Goal: Information Seeking & Learning: Learn about a topic

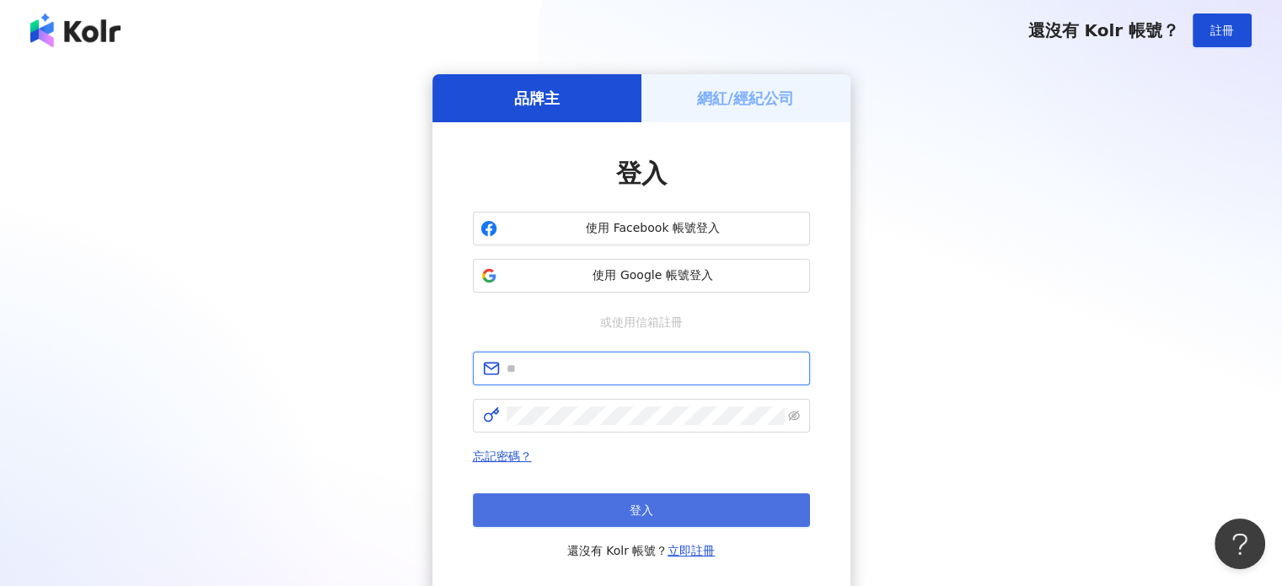
type input "**********"
click at [674, 506] on button "登入" at bounding box center [641, 510] width 337 height 34
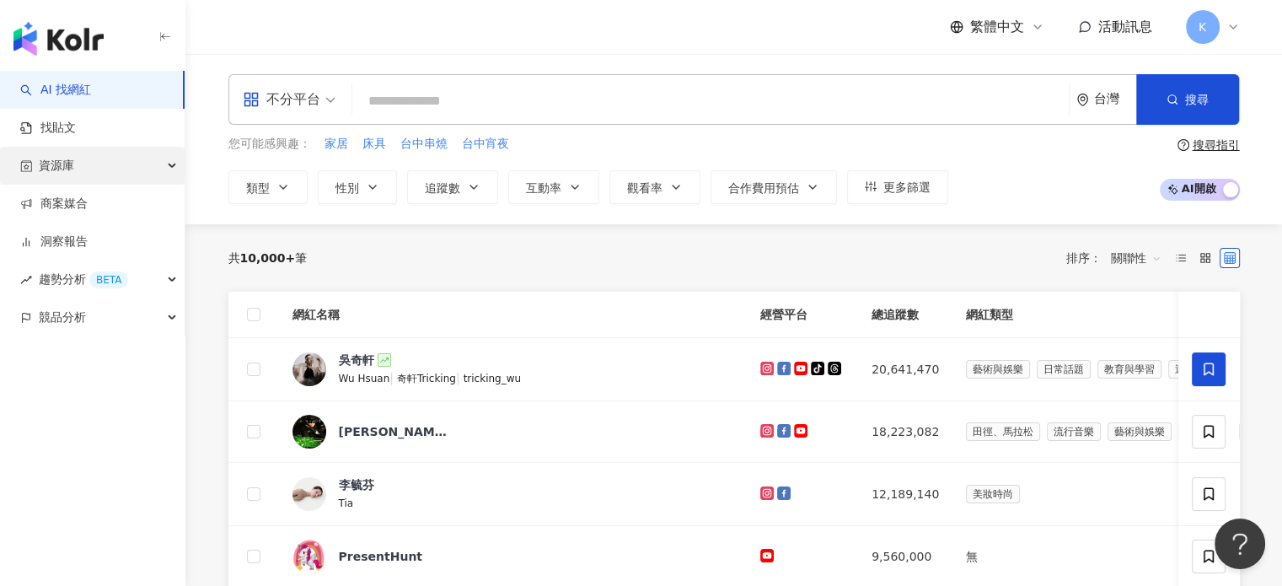
click at [102, 168] on div "資源庫" at bounding box center [92, 166] width 185 height 38
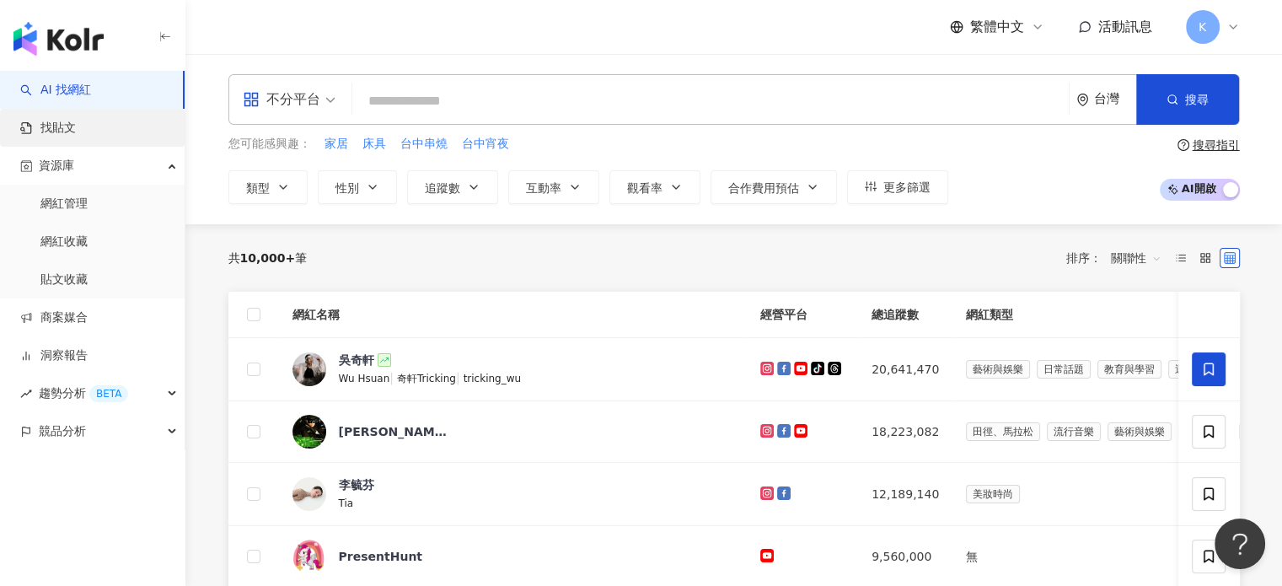
click at [76, 120] on link "找貼文" at bounding box center [48, 128] width 56 height 17
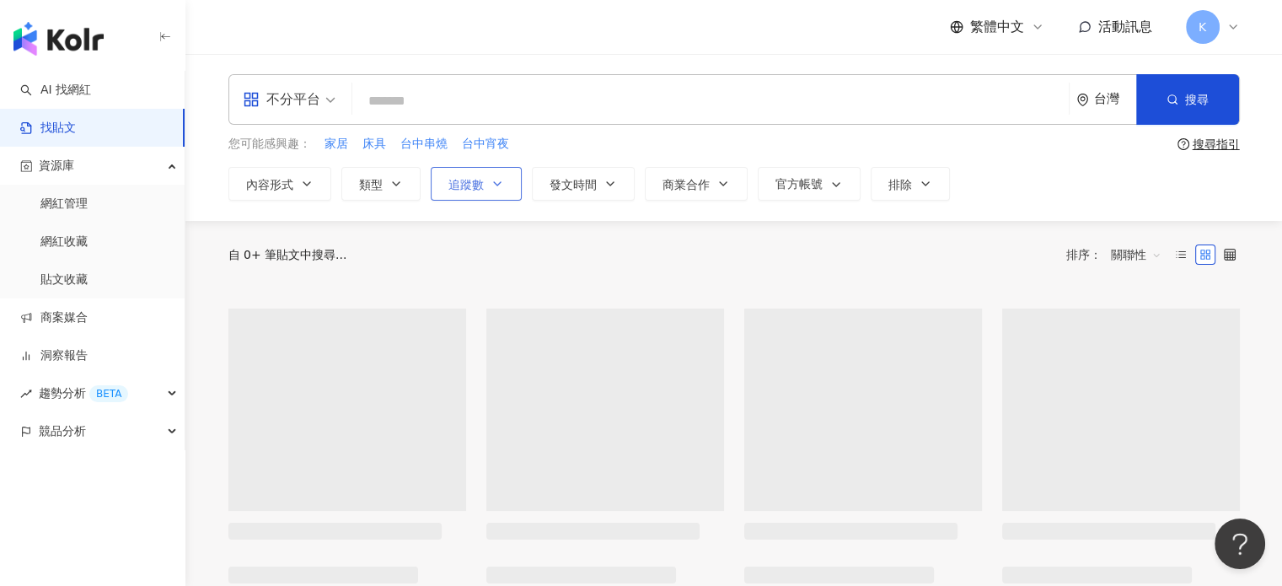
click at [471, 185] on span "追蹤數" at bounding box center [465, 184] width 35 height 13
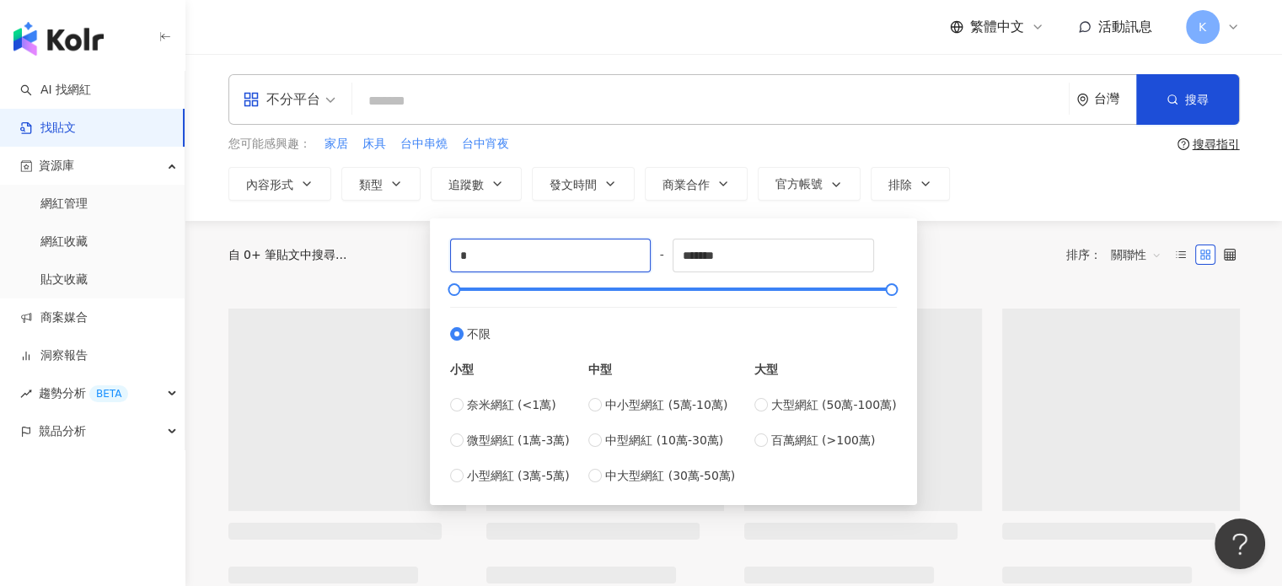
drag, startPoint x: 456, startPoint y: 260, endPoint x: 367, endPoint y: 260, distance: 88.5
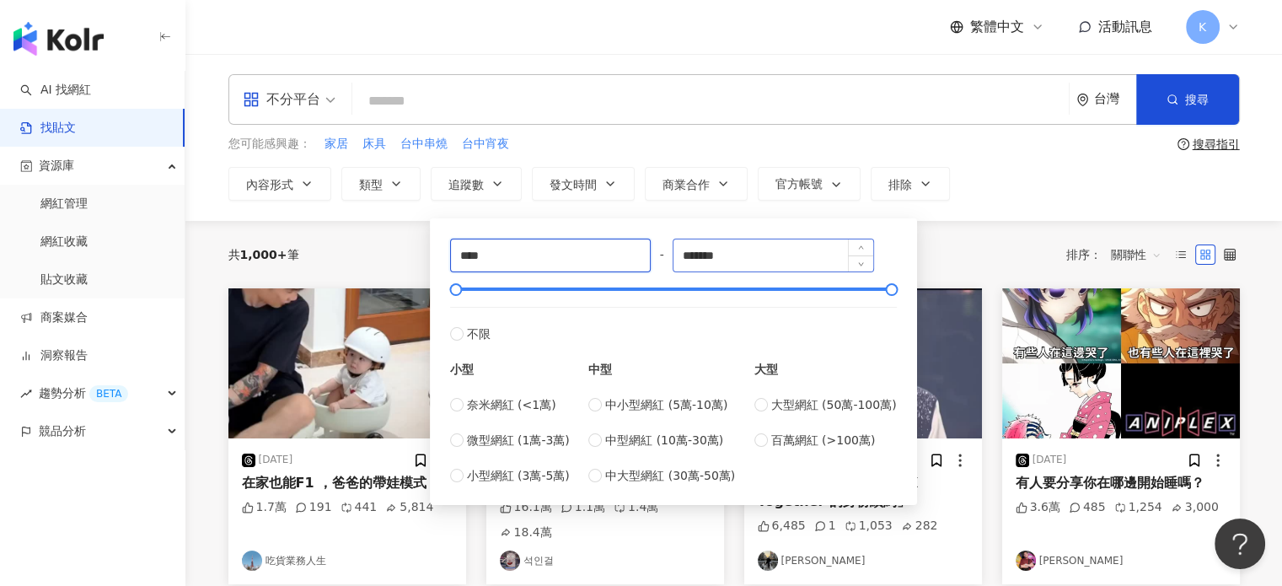
type input "****"
drag, startPoint x: 762, startPoint y: 254, endPoint x: 631, endPoint y: 257, distance: 130.7
click at [631, 257] on div "**** - ******* 不限 小型 奈米網紅 (<1萬) 微型網紅 (1萬-3萬) 小型網紅 (3萬-5萬) 中型 中小型網紅 (5萬-10萬) 中型網…" at bounding box center [673, 361] width 447 height 246
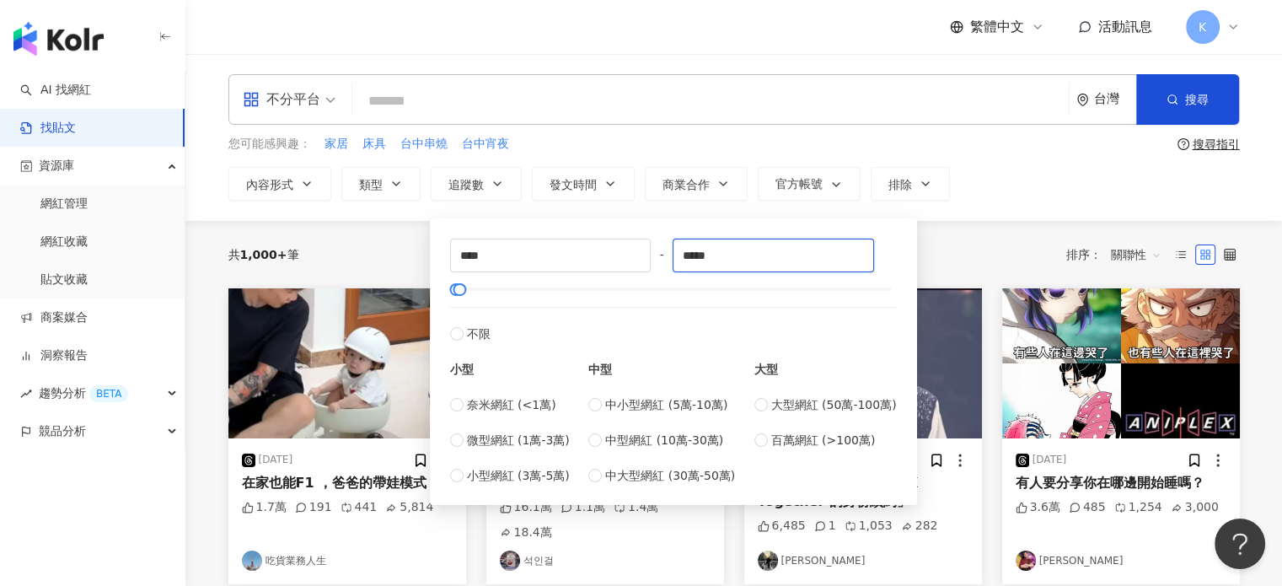
type input "*****"
click at [974, 254] on div "共 1,000+ 筆 排序： 關聯性" at bounding box center [733, 254] width 1011 height 27
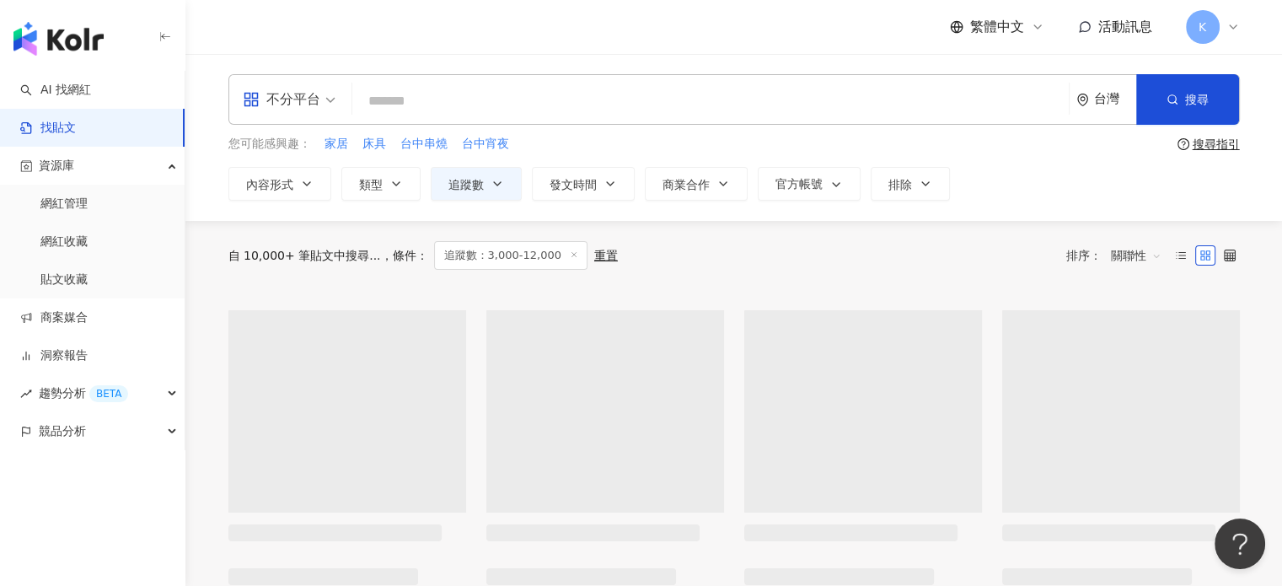
click at [307, 102] on div "不分平台" at bounding box center [282, 99] width 78 height 27
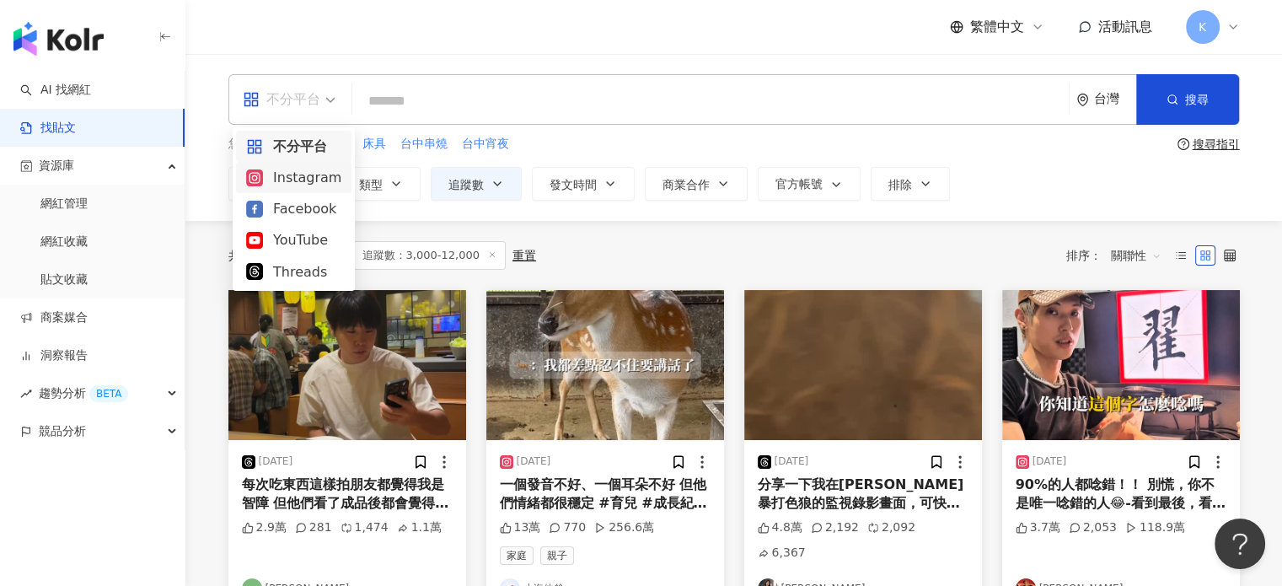
click at [310, 185] on div "Instagram" at bounding box center [293, 177] width 95 height 21
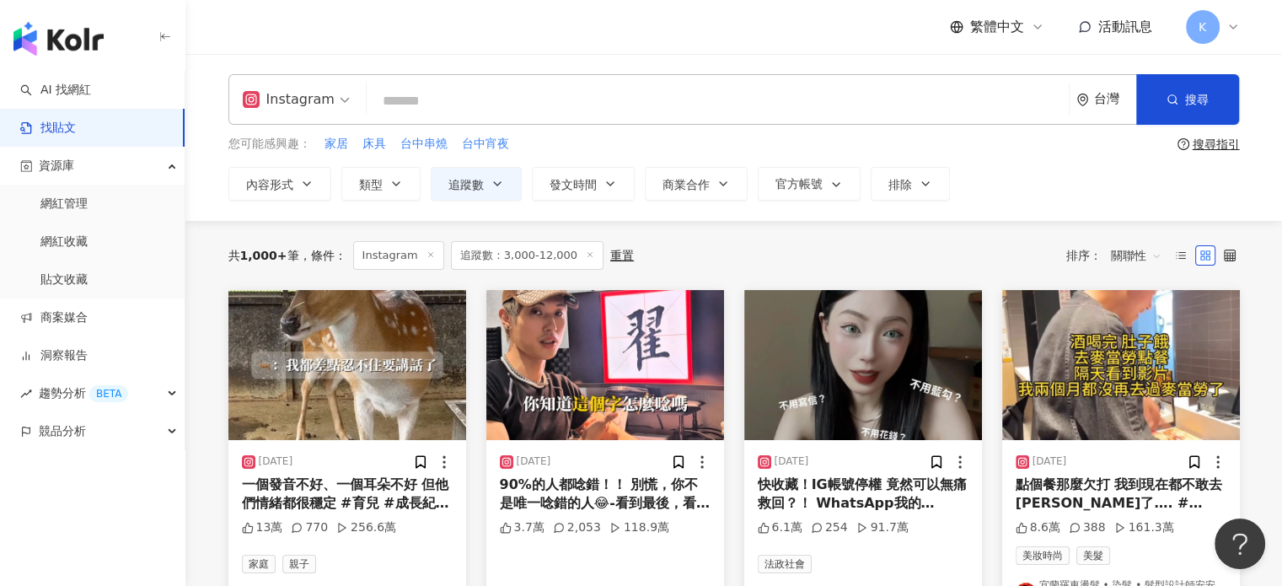
click at [826, 255] on div "共 1,000+ 筆 條件 ： Instagram 追蹤數：3,000-12,000 重置 排序： 關聯性" at bounding box center [733, 255] width 1011 height 29
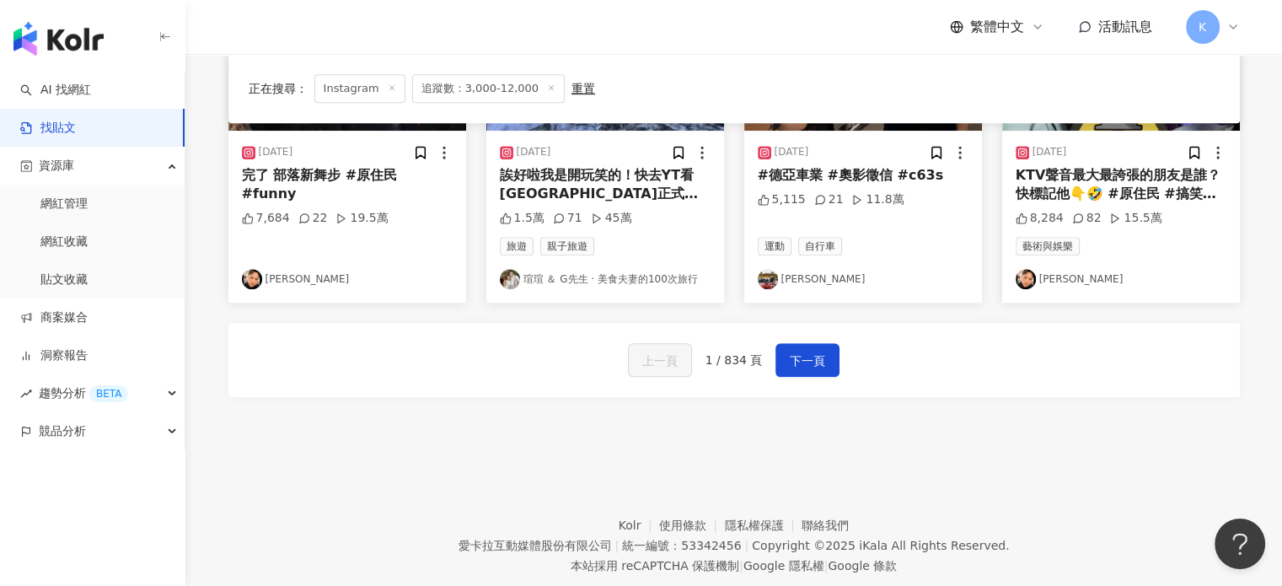
scroll to position [1011, 0]
click at [802, 344] on button "下一頁" at bounding box center [807, 359] width 64 height 34
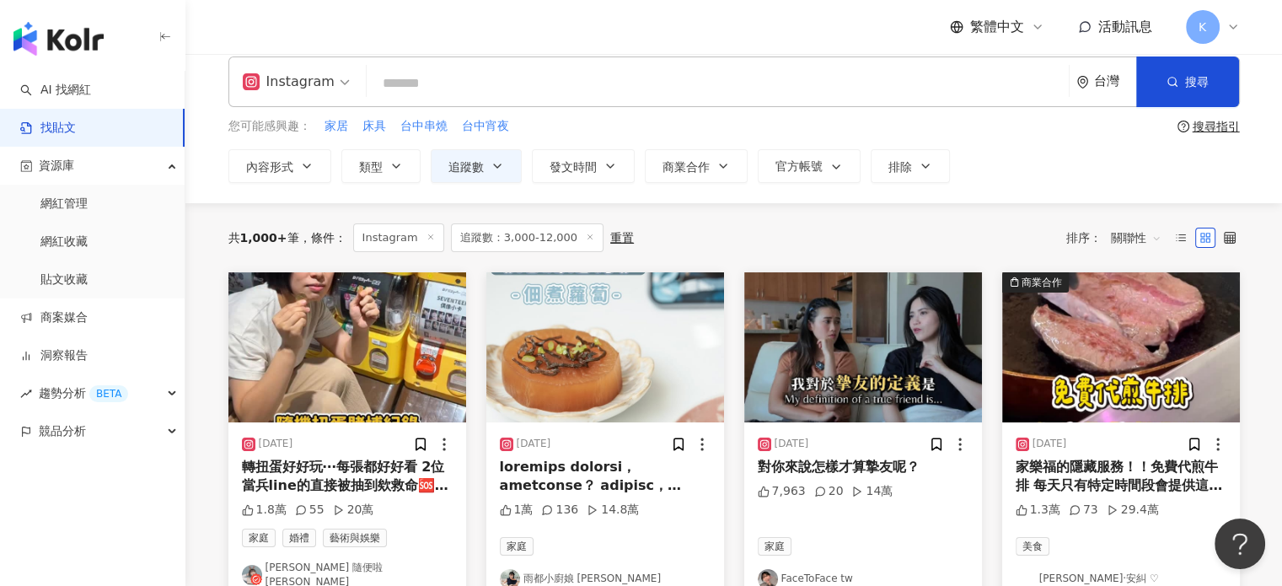
scroll to position [0, 0]
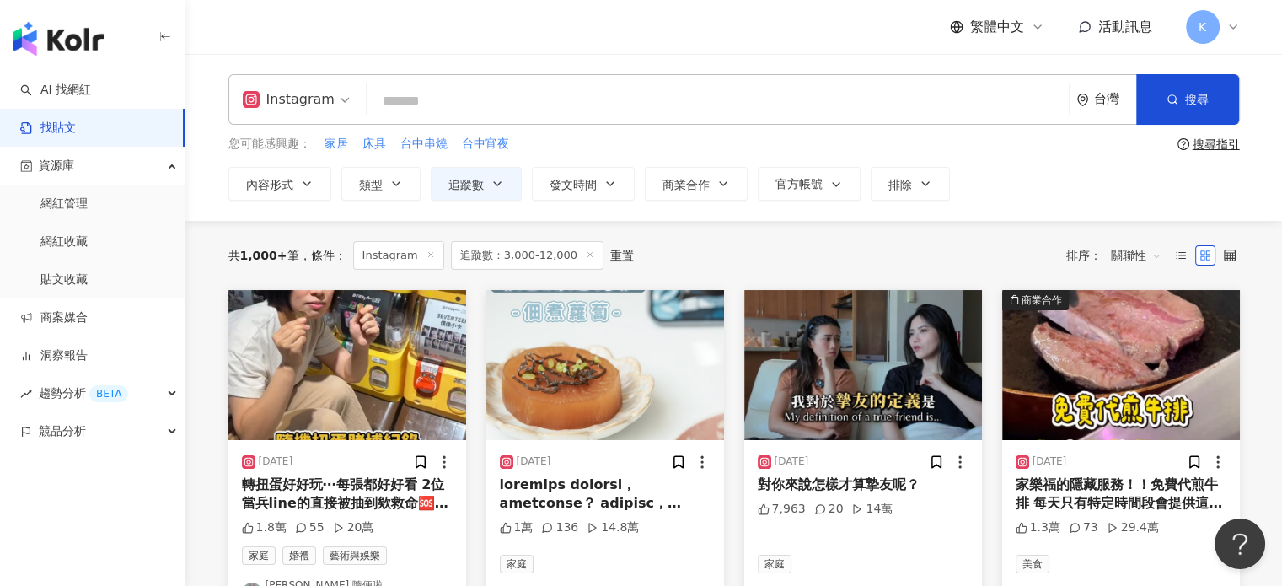
click at [839, 355] on img at bounding box center [863, 365] width 238 height 150
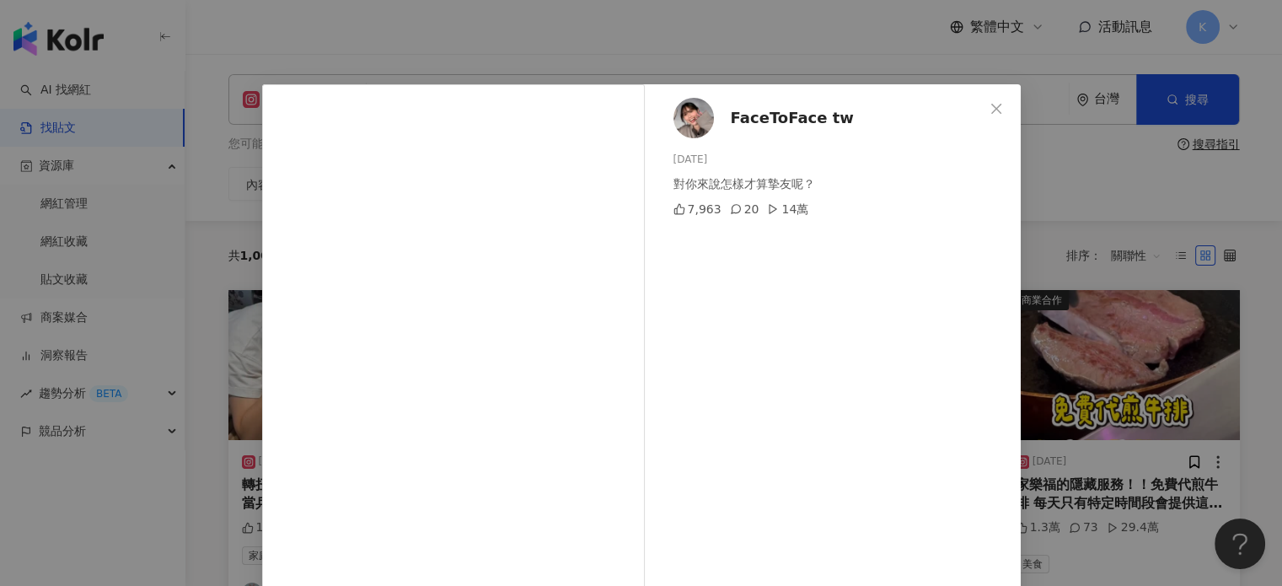
click at [1203, 211] on div "FaceToFace tw [DATE] 對你來說怎樣才算摯友呢？ 7,963 20 14萬 查看原始貼文" at bounding box center [641, 293] width 1282 height 586
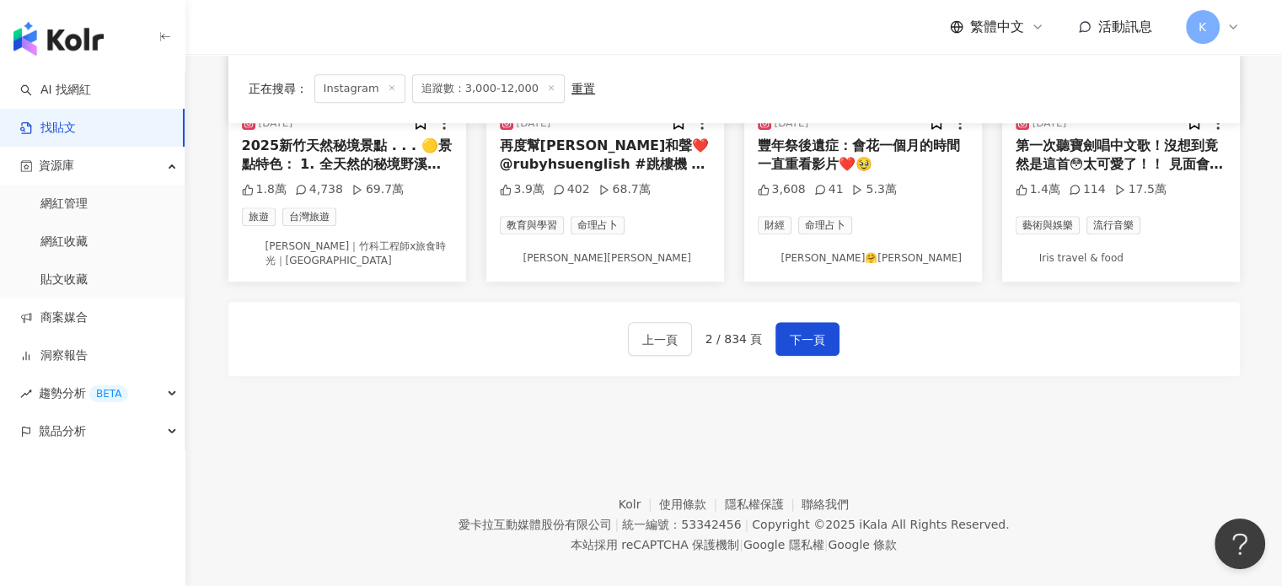
scroll to position [1041, 0]
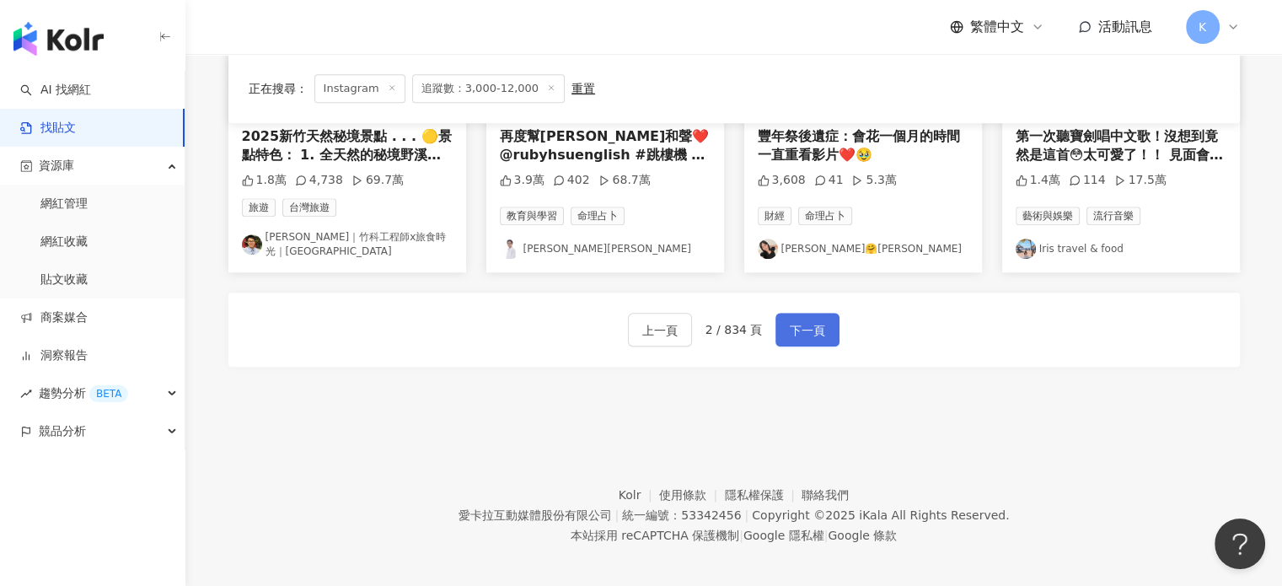
click at [811, 320] on span "下一頁" at bounding box center [807, 330] width 35 height 20
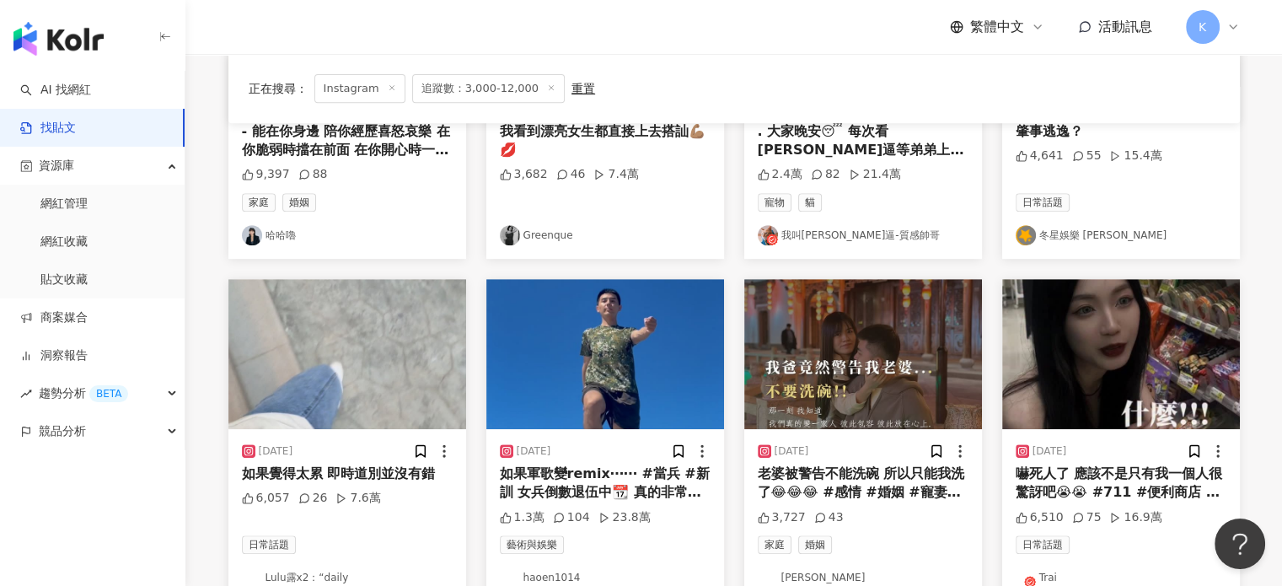
scroll to position [451, 0]
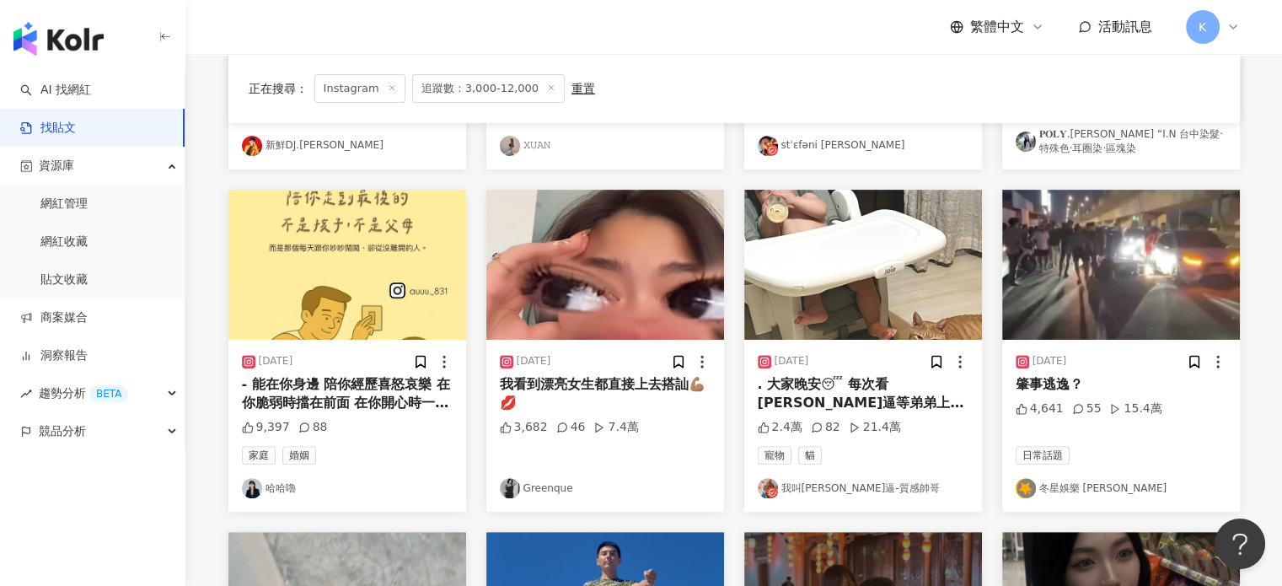
click at [603, 264] on img at bounding box center [605, 265] width 238 height 150
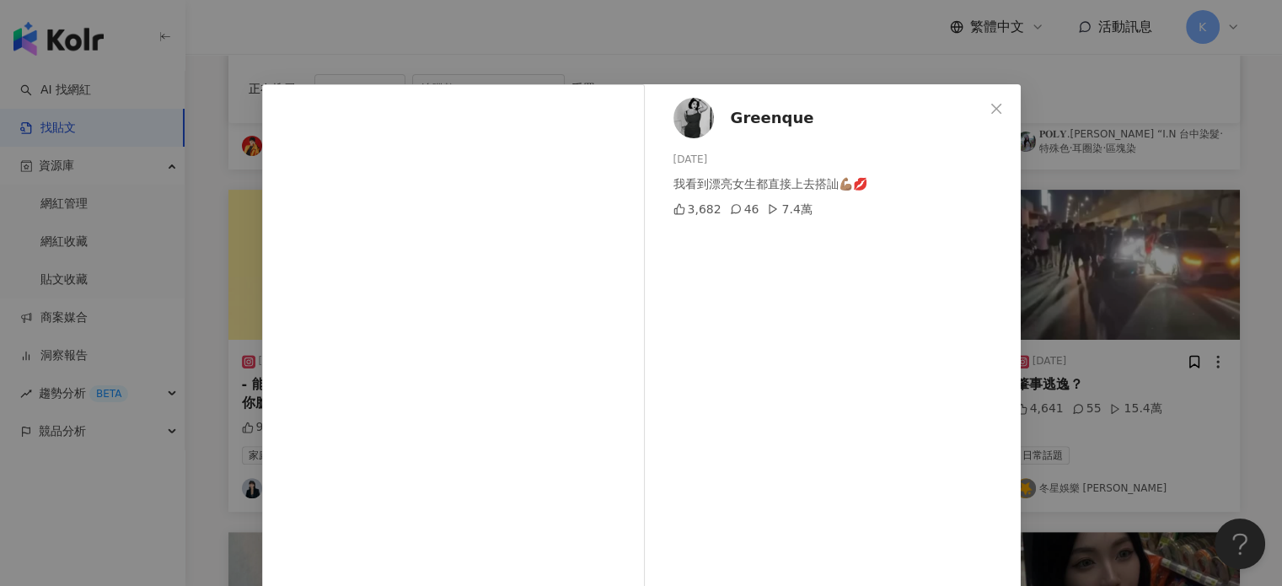
click at [1066, 256] on div "Greenque [DATE] 我看到漂亮女生都直接上去搭訕💪🏽💋 3,682 46 7.4萬 查看原始貼文" at bounding box center [641, 293] width 1282 height 586
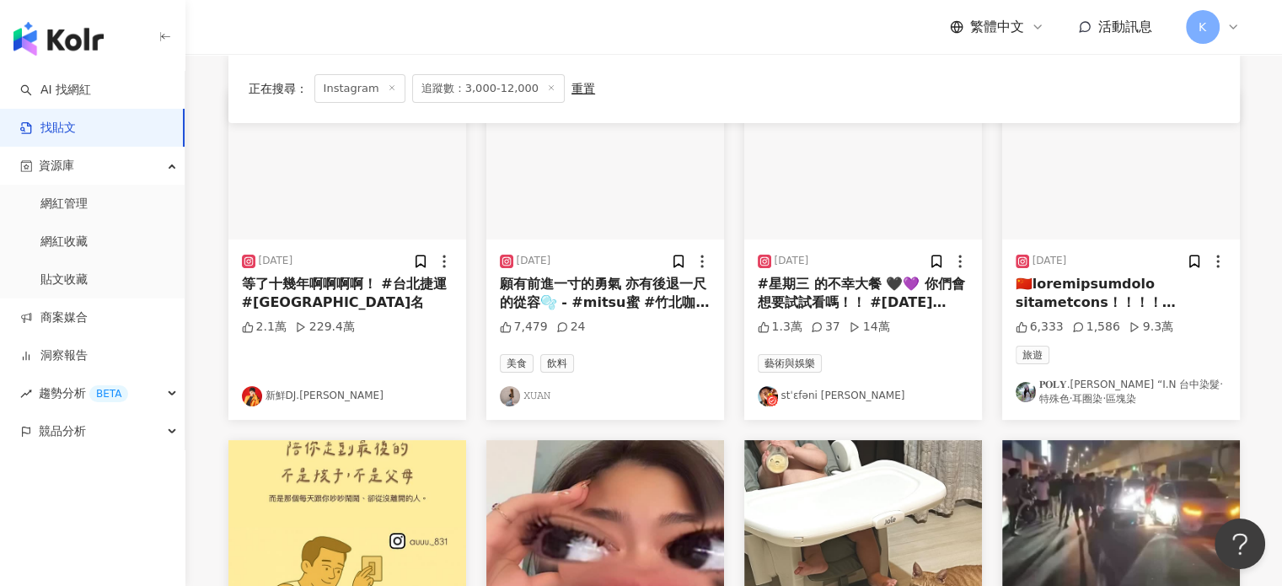
scroll to position [198, 0]
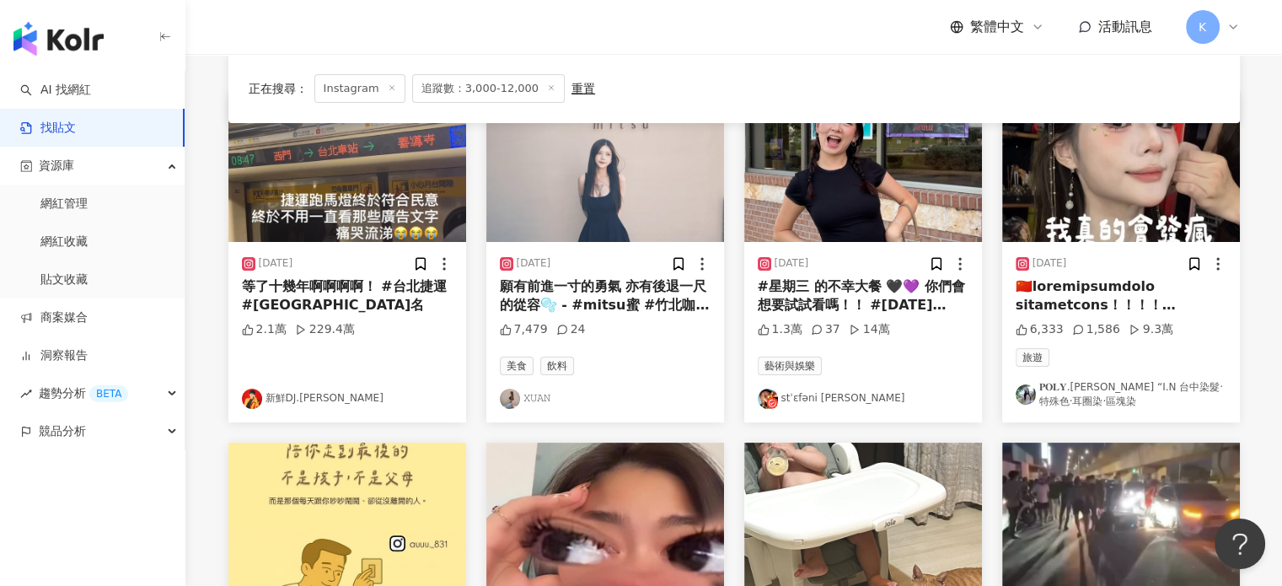
click at [634, 186] on img at bounding box center [605, 167] width 238 height 150
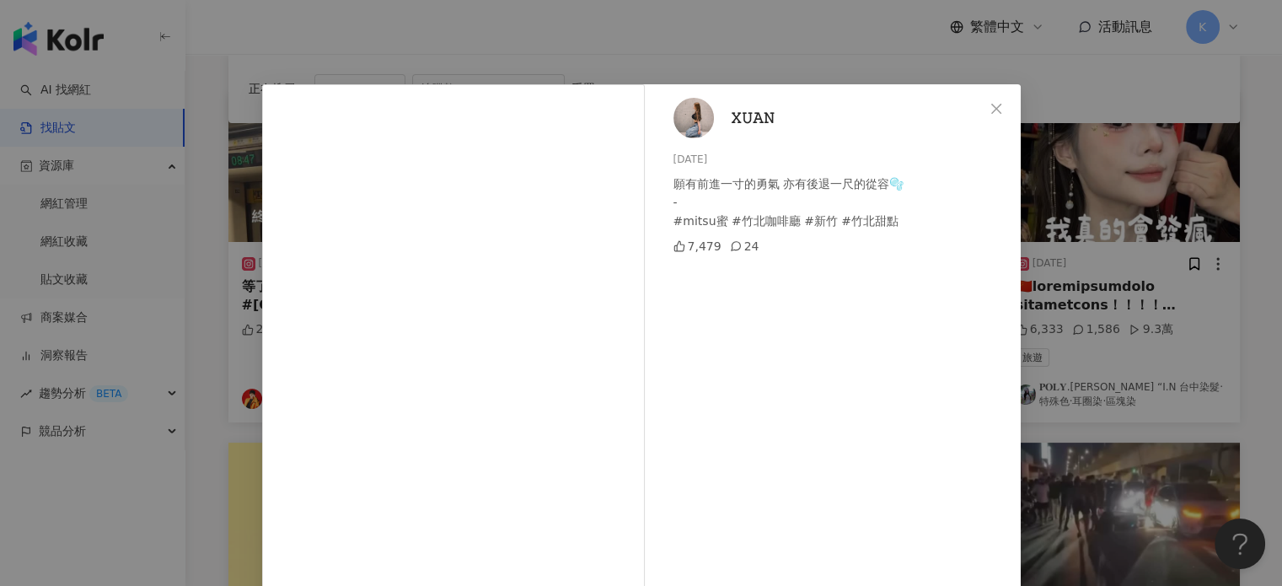
click at [1144, 195] on div "𝚇𝚄𝙰𝙽 [DATE] 願有前進一寸的勇氣 亦有後退一尺的從容🫧 - #mitsu蜜 #竹北咖啡廳 #新竹 #竹北甜點 7,479 24 查看原始貼文" at bounding box center [641, 293] width 1282 height 586
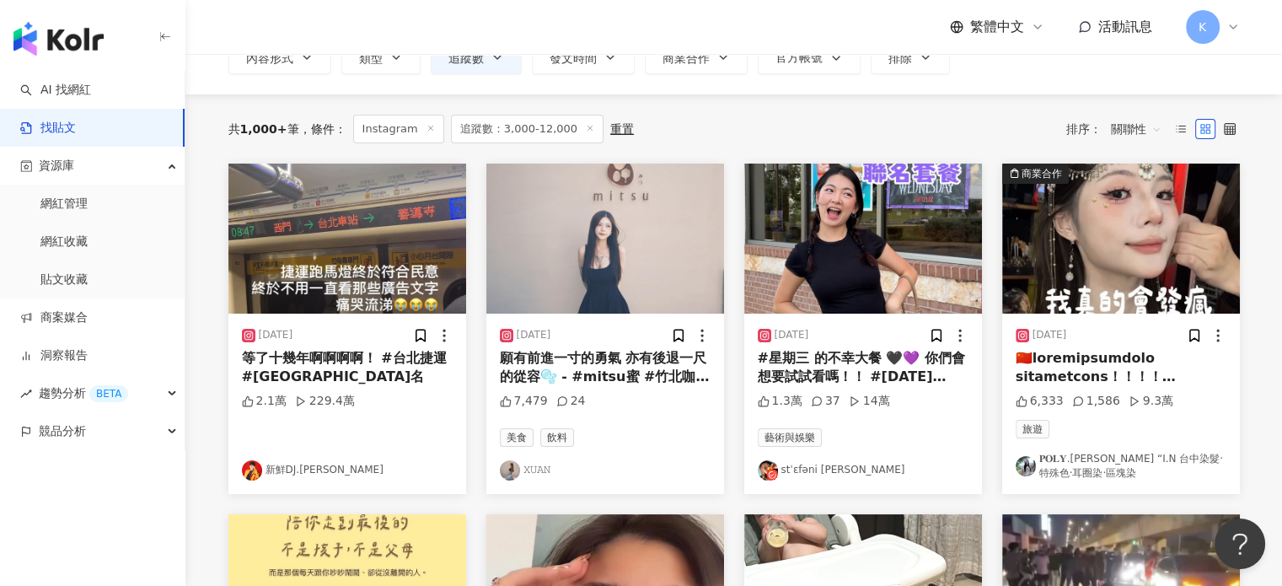
scroll to position [29, 0]
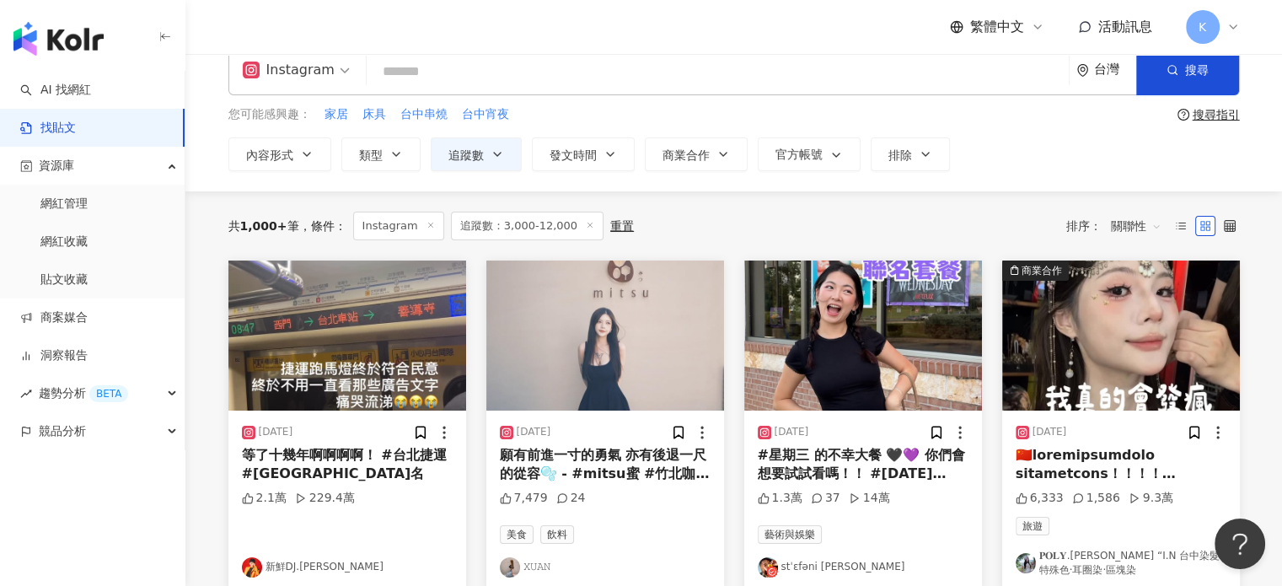
click at [927, 282] on img at bounding box center [863, 335] width 238 height 150
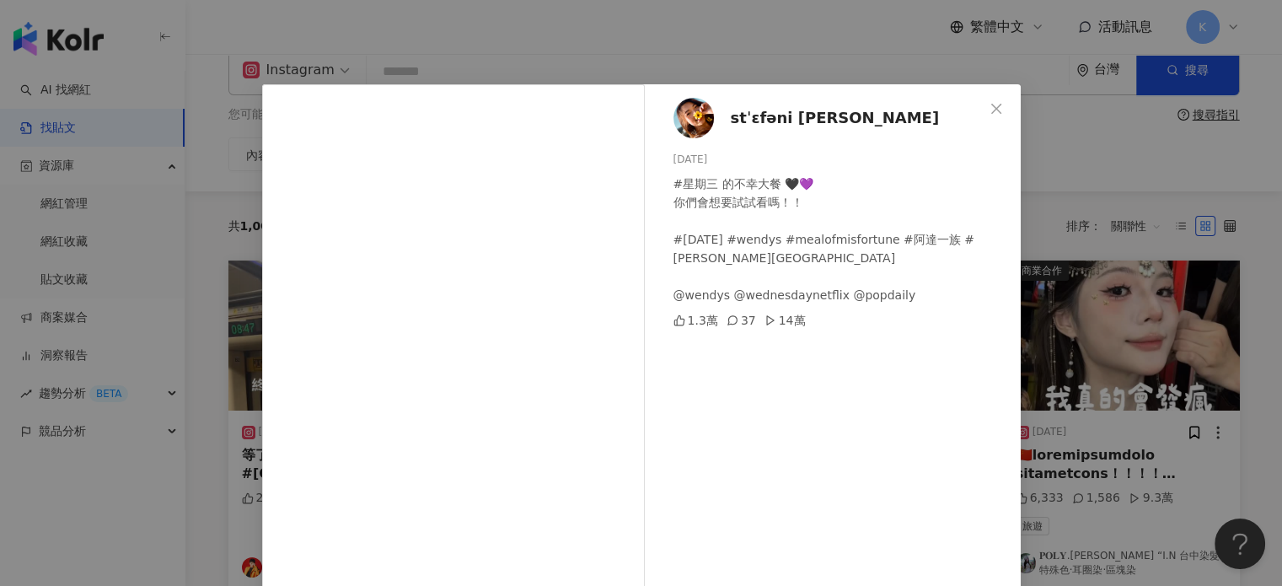
click at [1122, 191] on div "stˈɛfəni [PERSON_NAME] [DATE] #星期三 的不幸大餐 🖤💜 你們會想要試試看嗎！！ #[DATE] #wendys #mealof…" at bounding box center [641, 293] width 1282 height 586
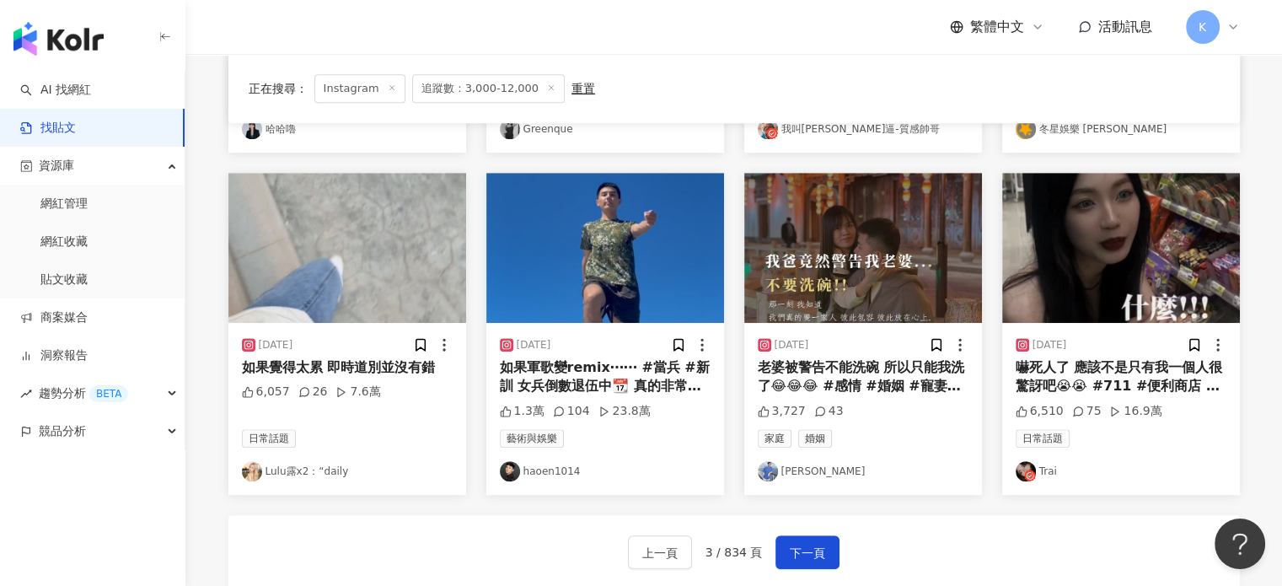
scroll to position [956, 0]
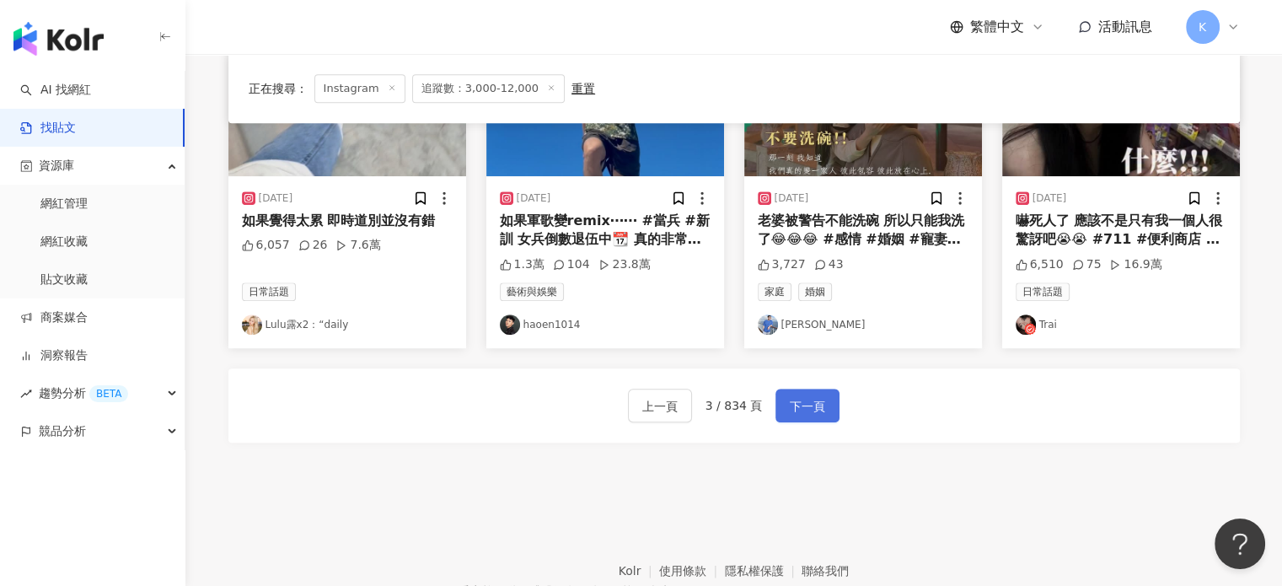
click at [792, 397] on span "下一頁" at bounding box center [807, 406] width 35 height 20
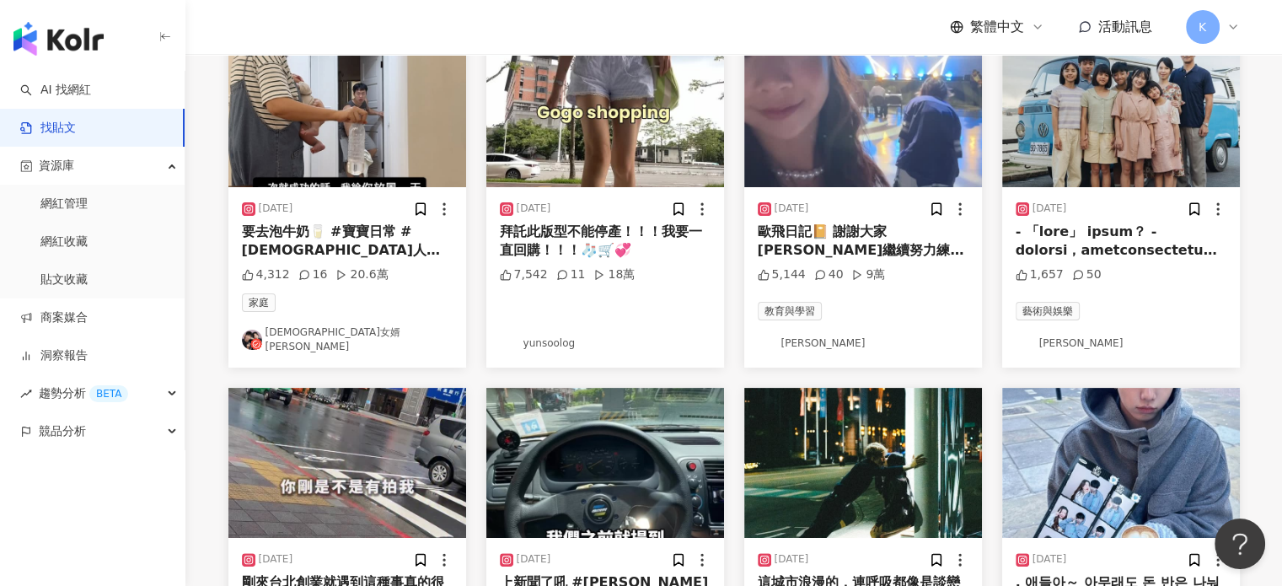
scroll to position [21, 0]
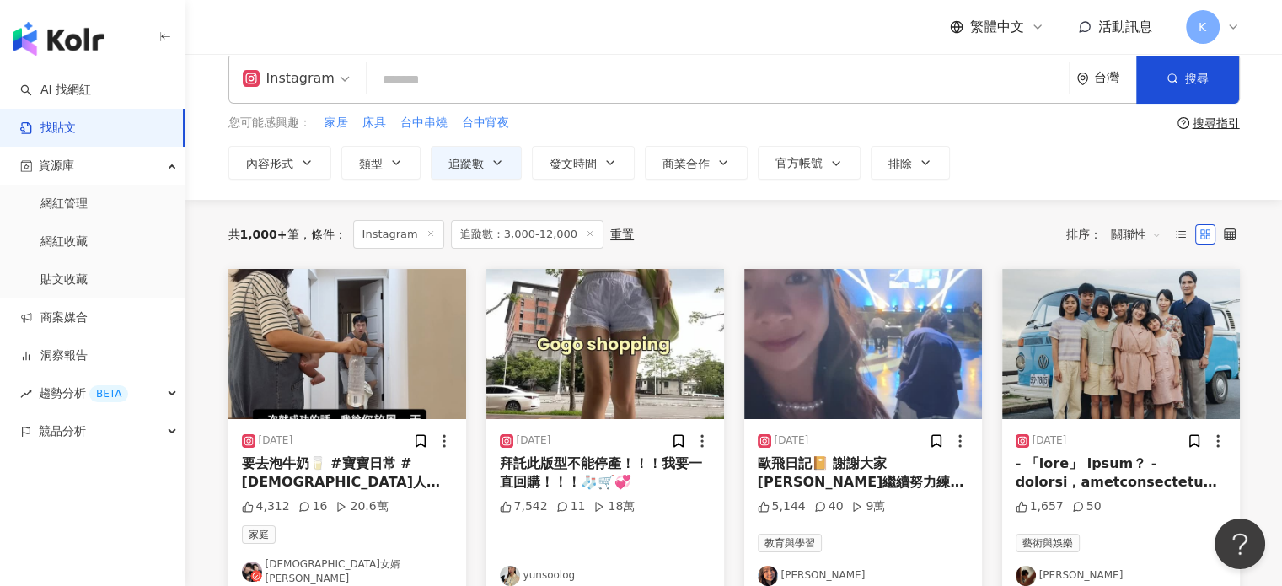
click at [425, 314] on img at bounding box center [347, 344] width 238 height 150
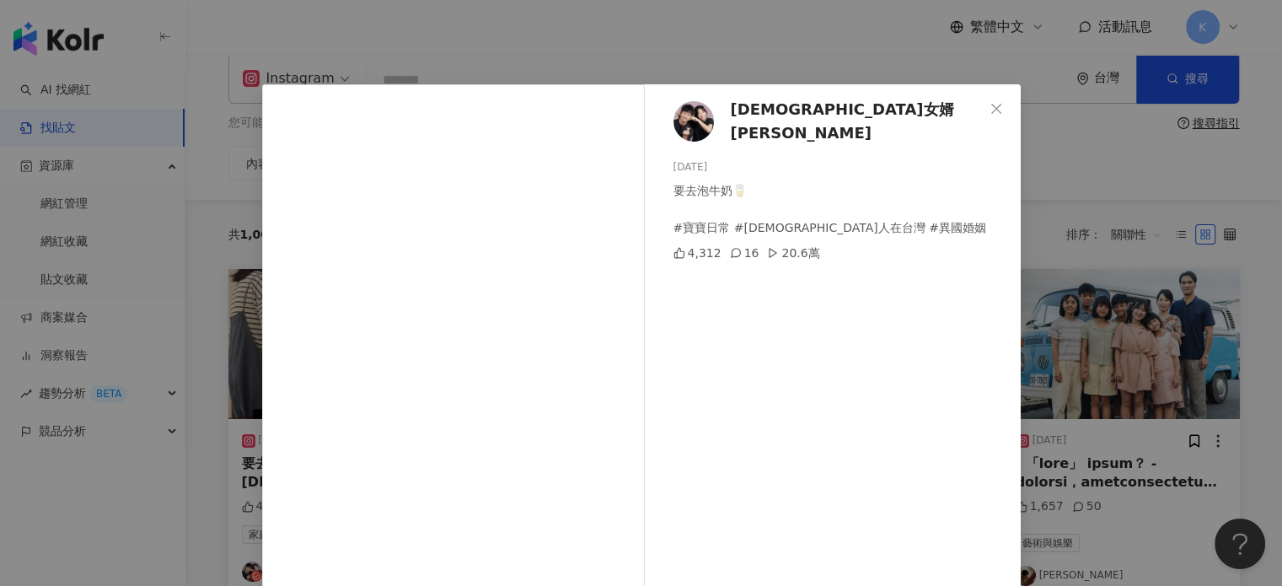
drag, startPoint x: 1032, startPoint y: 313, endPoint x: 1041, endPoint y: 314, distance: 8.6
click at [1036, 313] on div "[DEMOGRAPHIC_DATA]女婿[PERSON_NAME] [DATE] 要去泡牛奶🥛 #寶寶日常 #[DEMOGRAPHIC_DATA]人在台灣 #…" at bounding box center [641, 293] width 1282 height 586
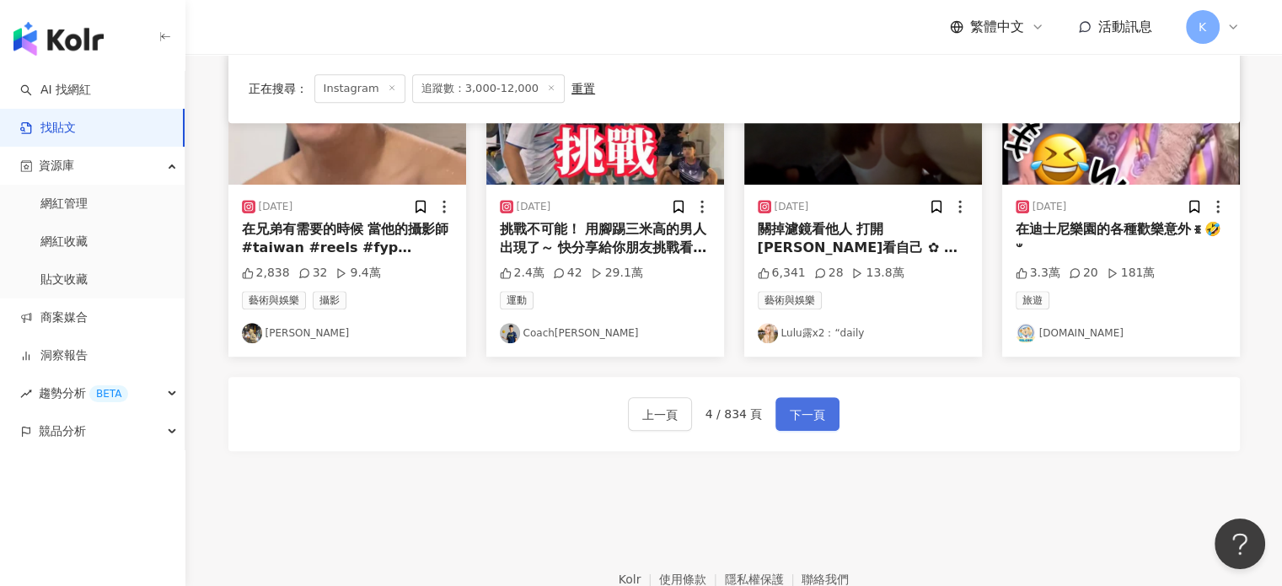
click at [826, 400] on button "下一頁" at bounding box center [807, 414] width 64 height 34
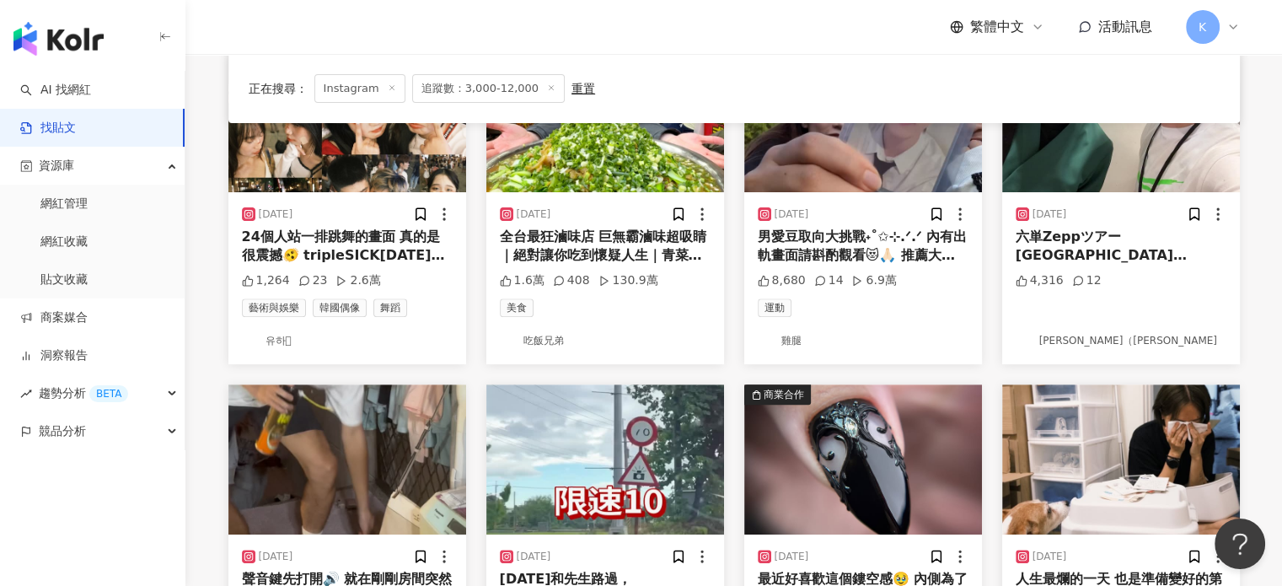
scroll to position [1032, 0]
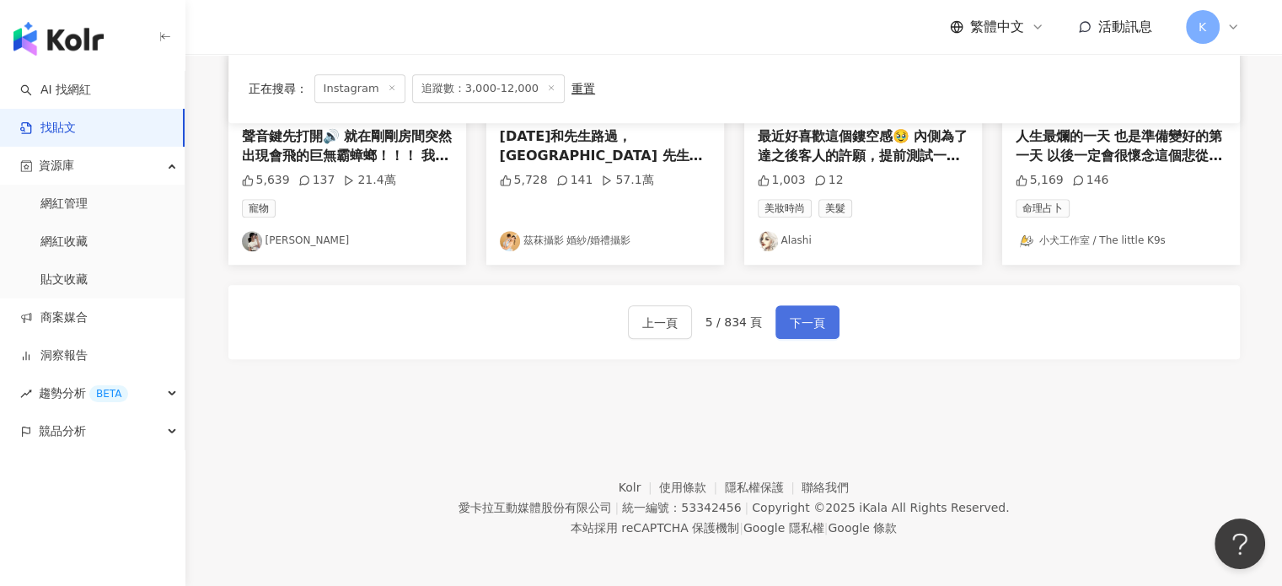
click at [814, 318] on span "下一頁" at bounding box center [807, 323] width 35 height 20
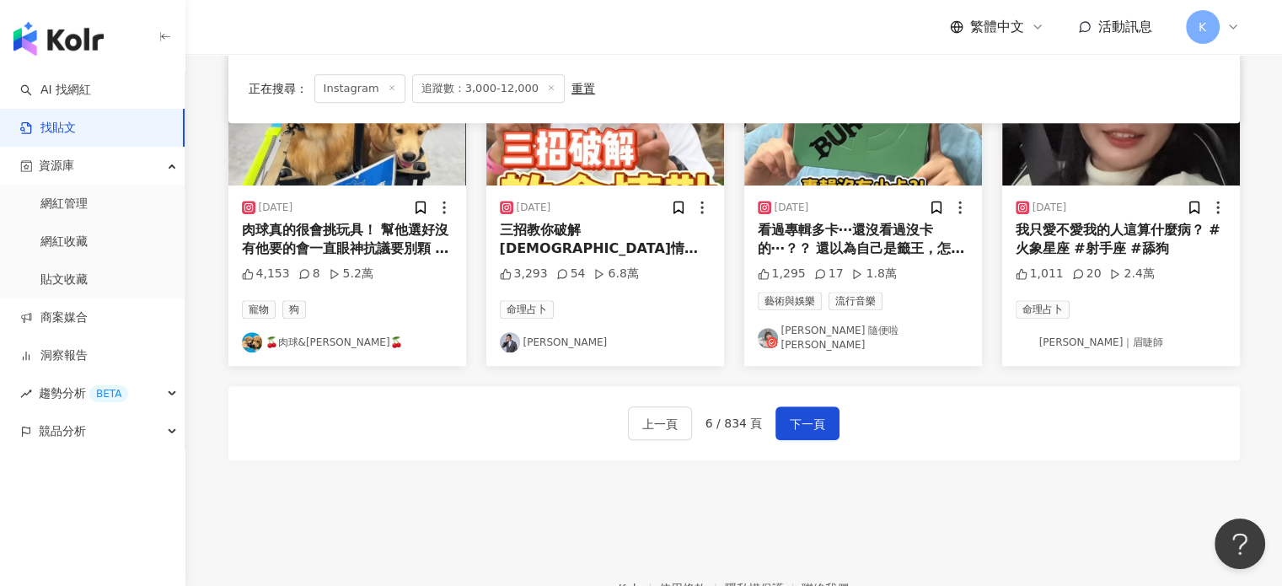
scroll to position [956, 0]
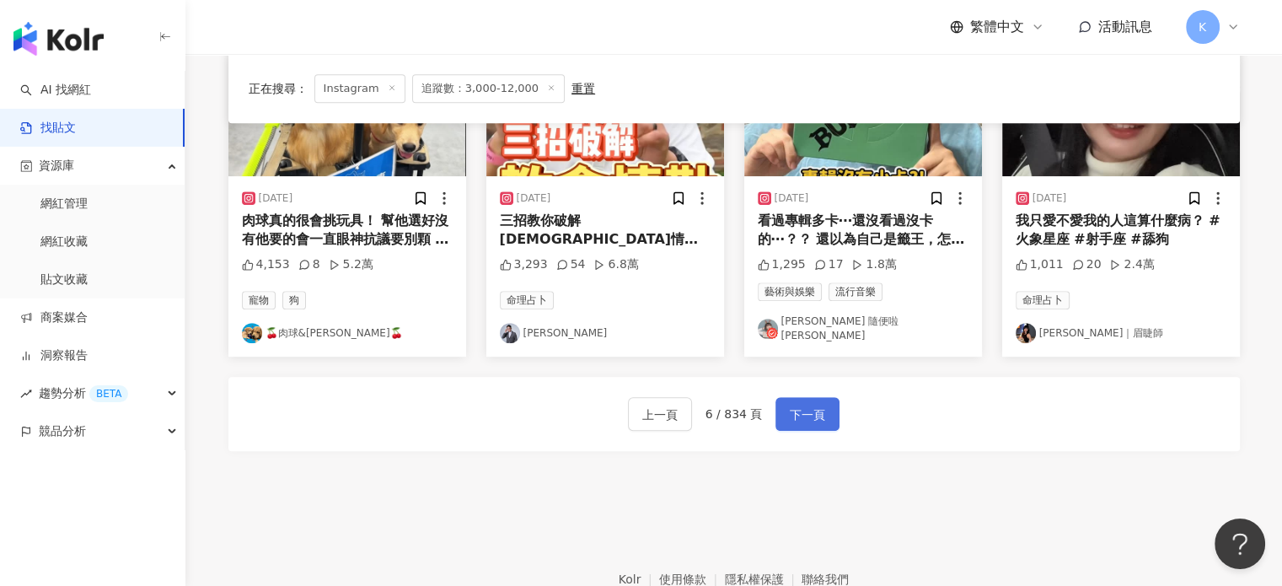
click at [818, 405] on span "下一頁" at bounding box center [807, 414] width 35 height 20
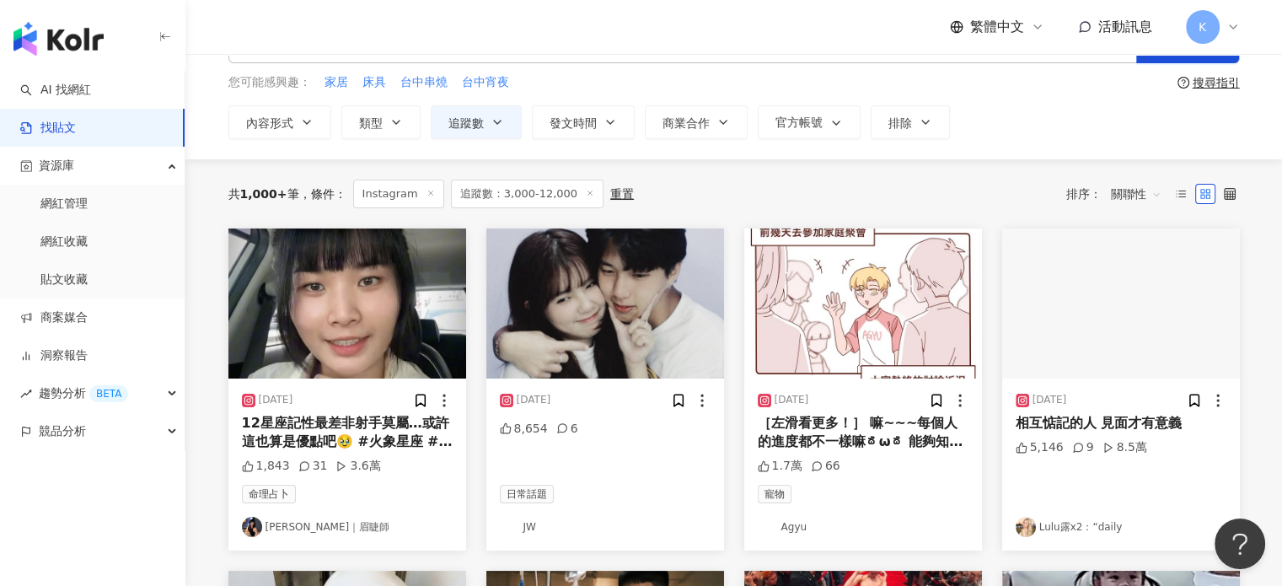
scroll to position [21, 0]
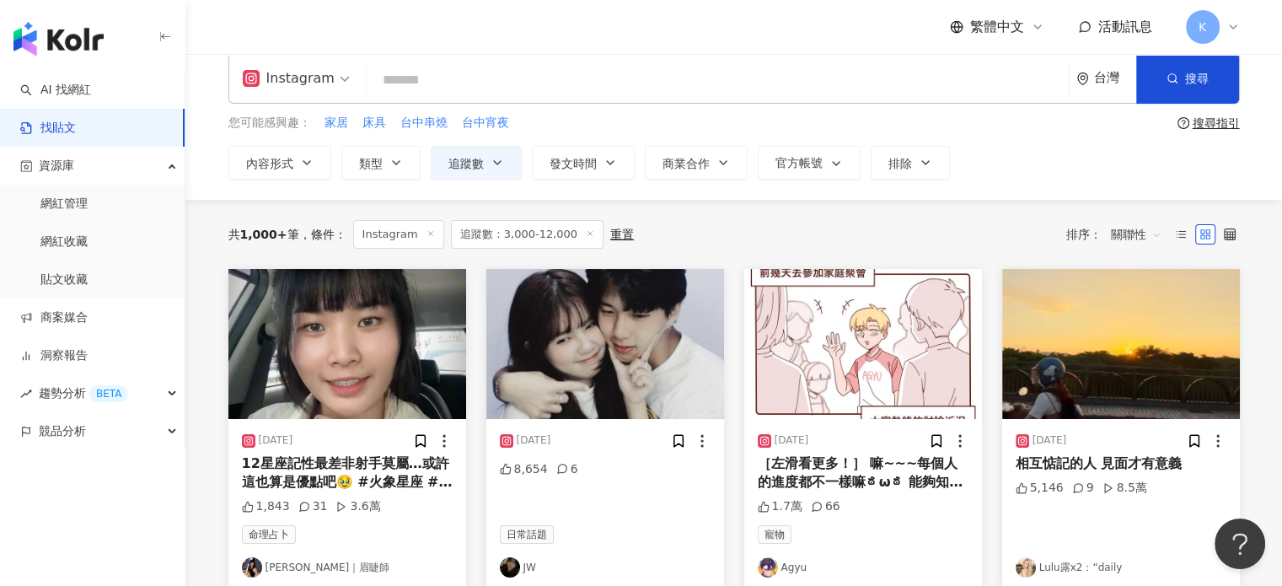
click at [622, 366] on img at bounding box center [605, 344] width 238 height 150
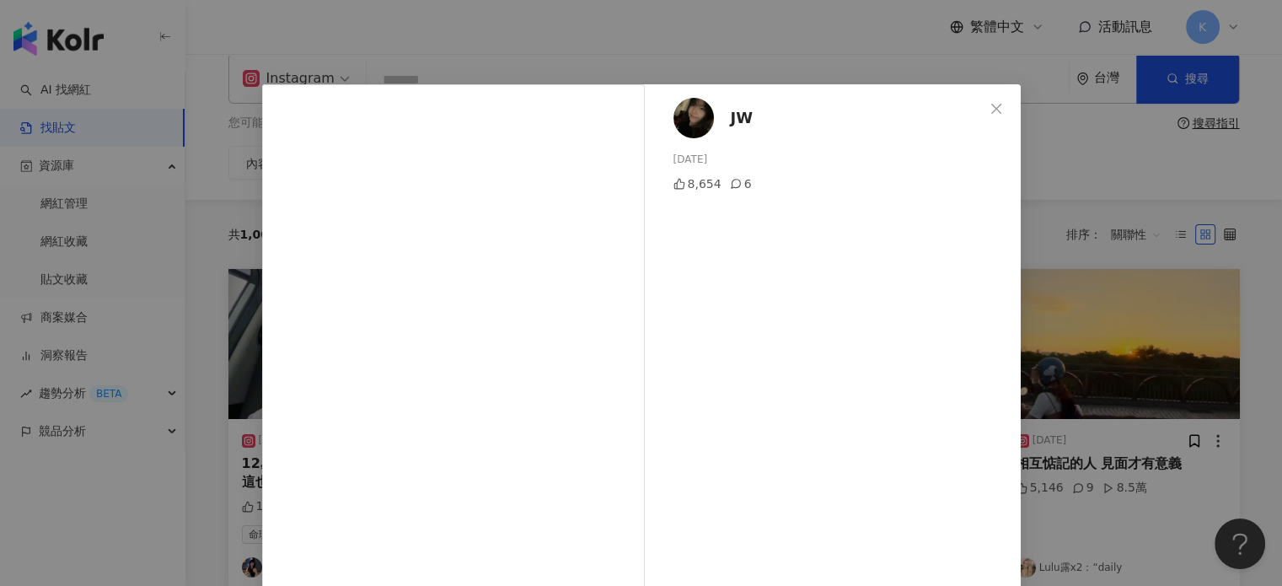
click at [1216, 257] on div "JW [DATE] 8,654 6 查看原始貼文" at bounding box center [641, 293] width 1282 height 586
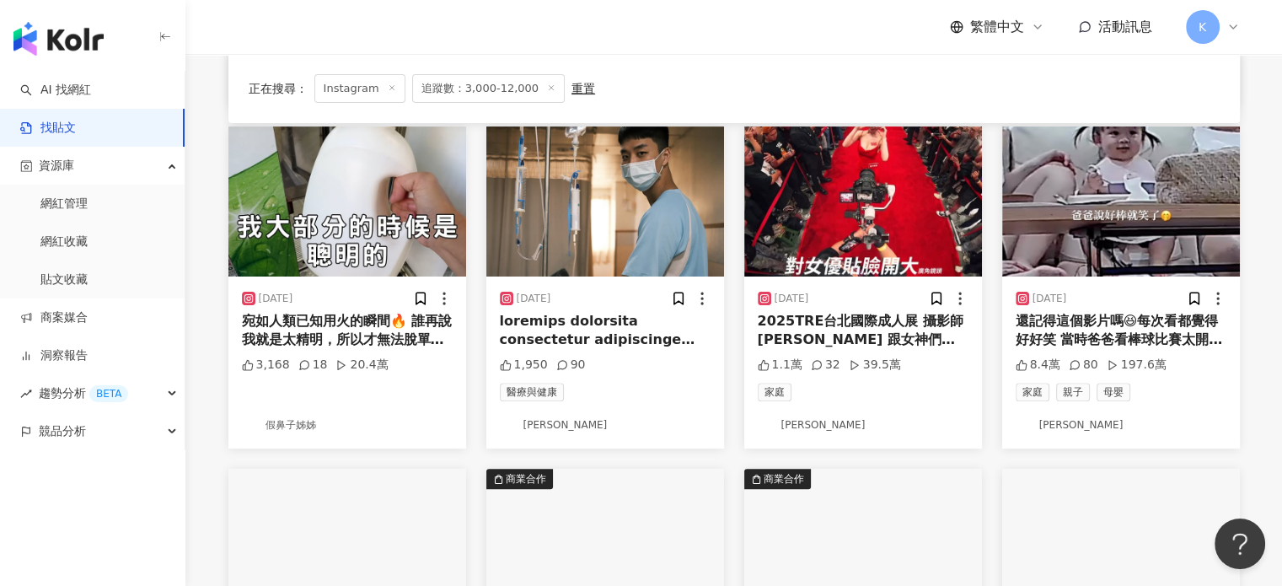
scroll to position [442, 0]
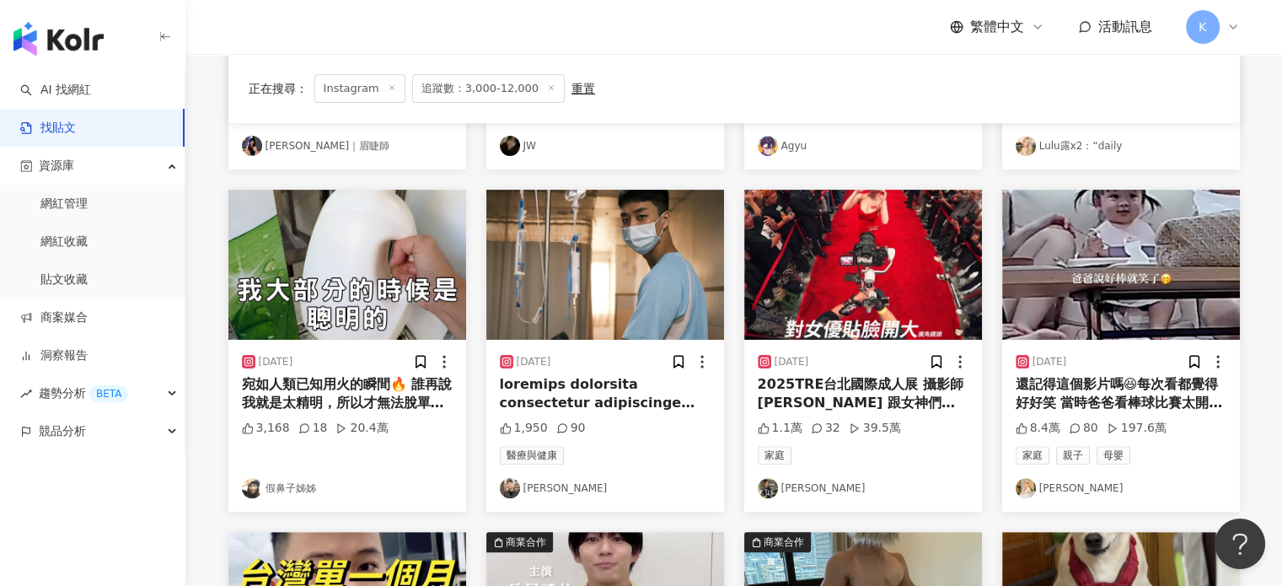
click at [1075, 198] on img at bounding box center [1121, 265] width 238 height 150
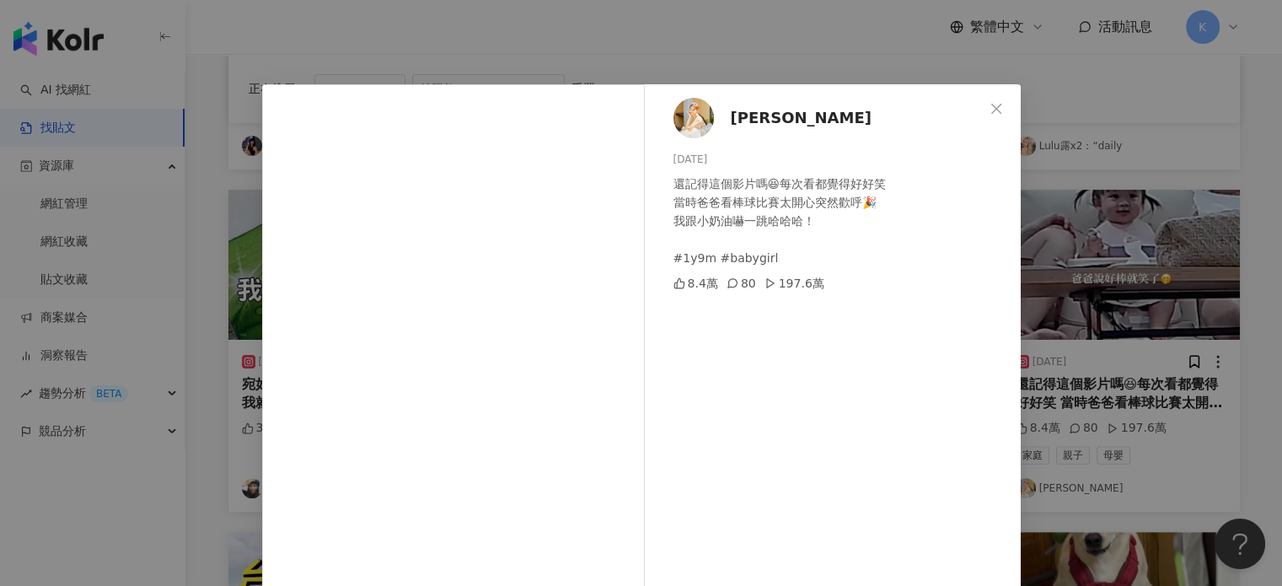
click at [1226, 258] on div "[PERSON_NAME] [DATE] 還記得這個影片嗎😆每次看都覺得好好笑 當時爸爸看棒球比賽太開心突然歡呼🎉 我跟小奶油嚇一跳哈哈哈！ #1y9m #b…" at bounding box center [641, 293] width 1282 height 586
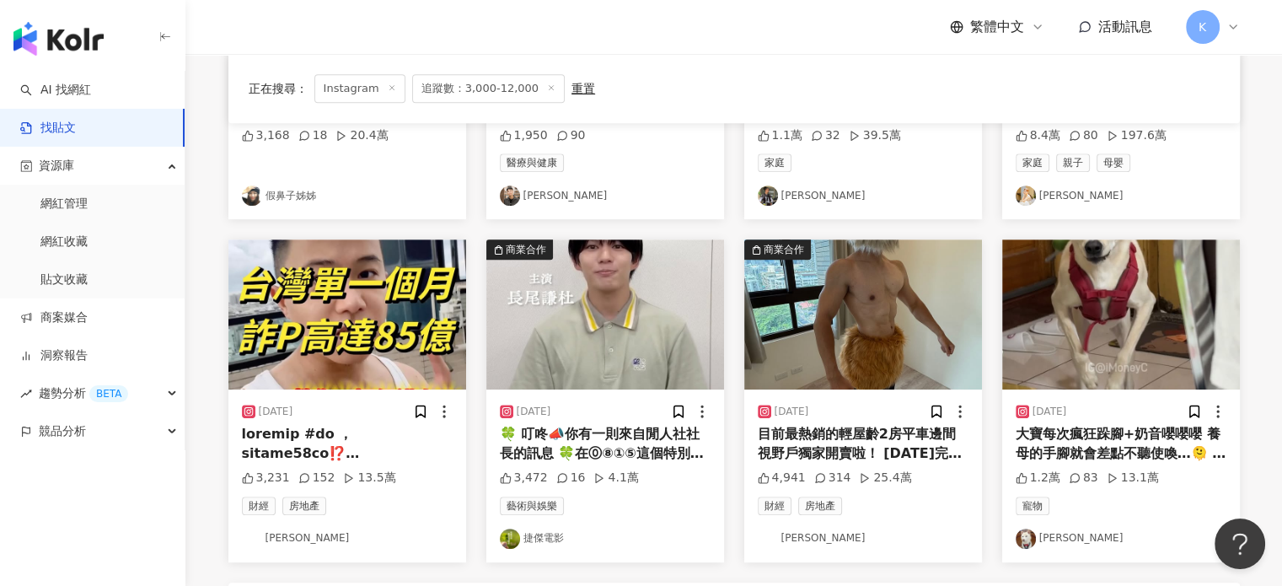
scroll to position [948, 0]
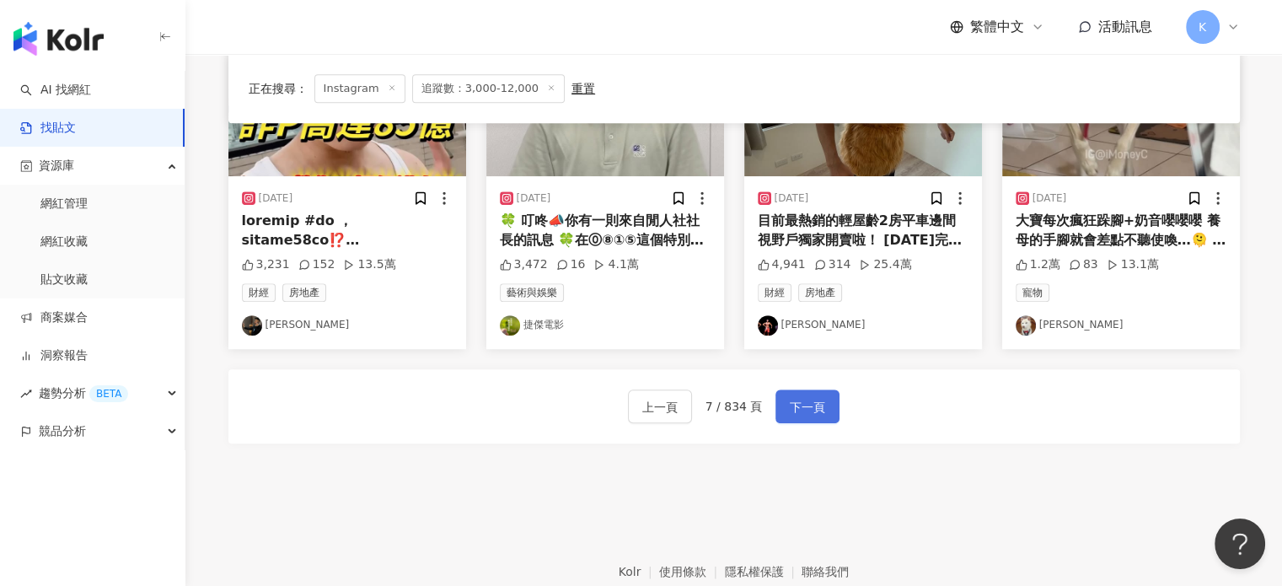
click at [830, 410] on button "下一頁" at bounding box center [807, 406] width 64 height 34
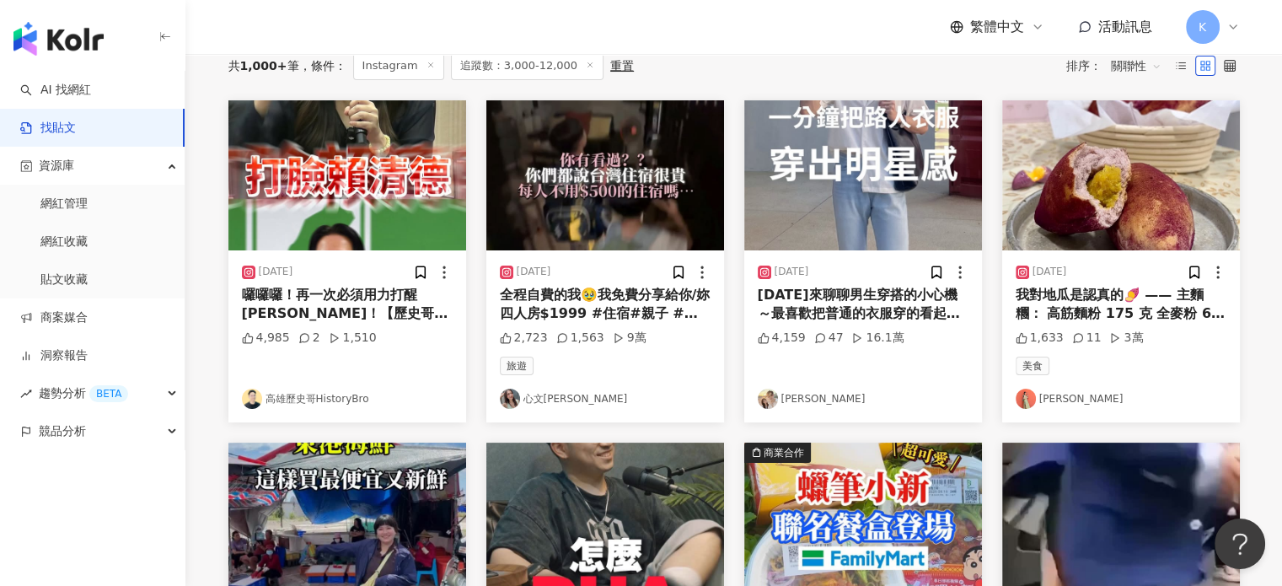
scroll to position [105, 0]
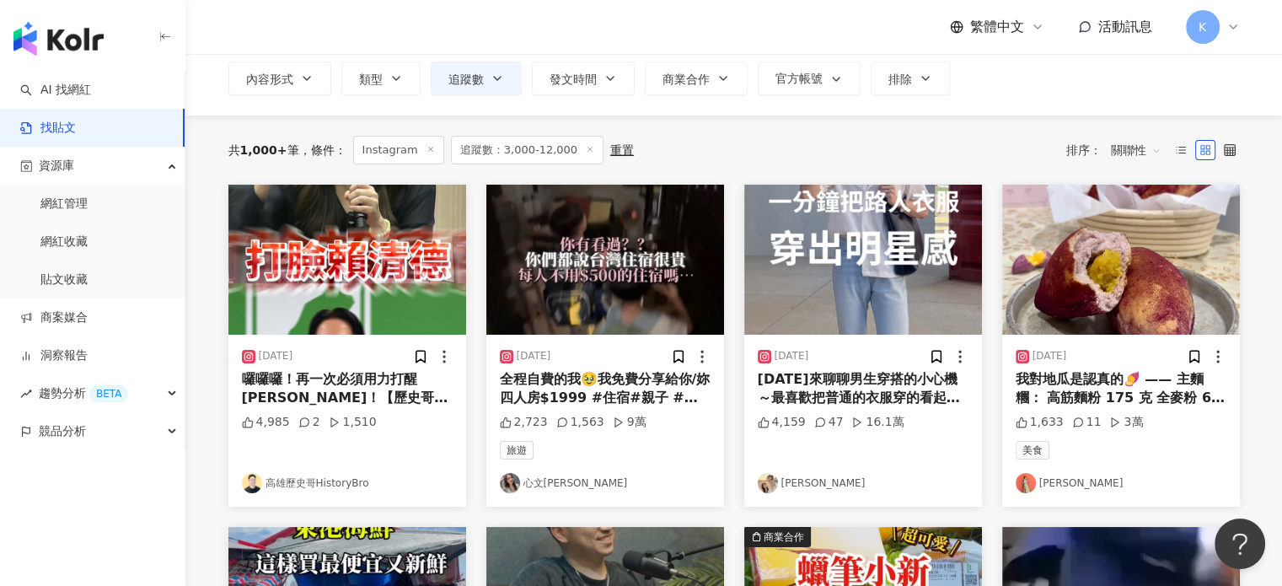
click at [913, 261] on img at bounding box center [863, 260] width 238 height 150
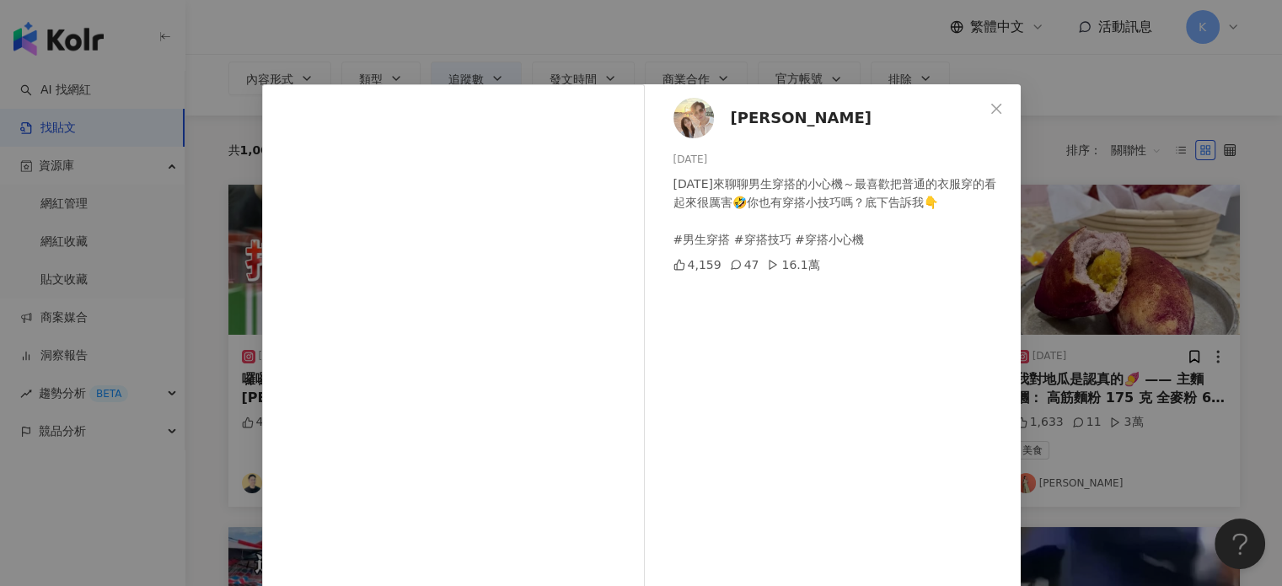
click at [1090, 198] on div "[PERSON_NAME] [DATE] [DATE]來聊聊男生穿搭的小心機～最喜歡把普通的衣服穿的看起來很厲害🤣你也有穿搭小技巧嗎？底下告訴我👇 #男生穿搭…" at bounding box center [641, 293] width 1282 height 586
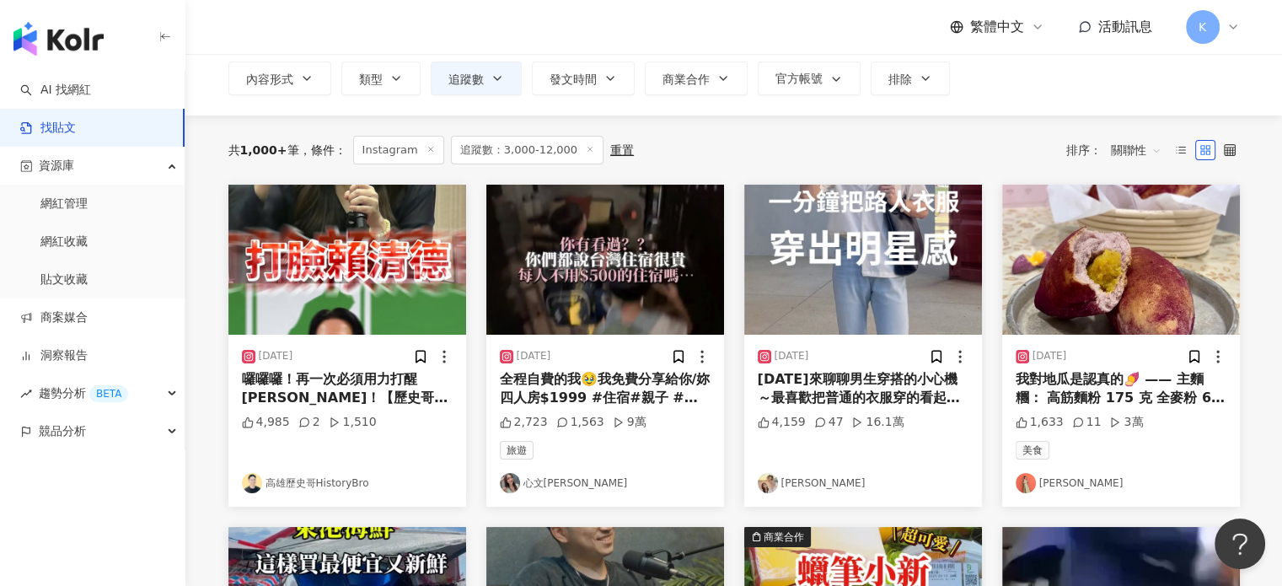
click at [1072, 252] on img at bounding box center [1121, 260] width 238 height 150
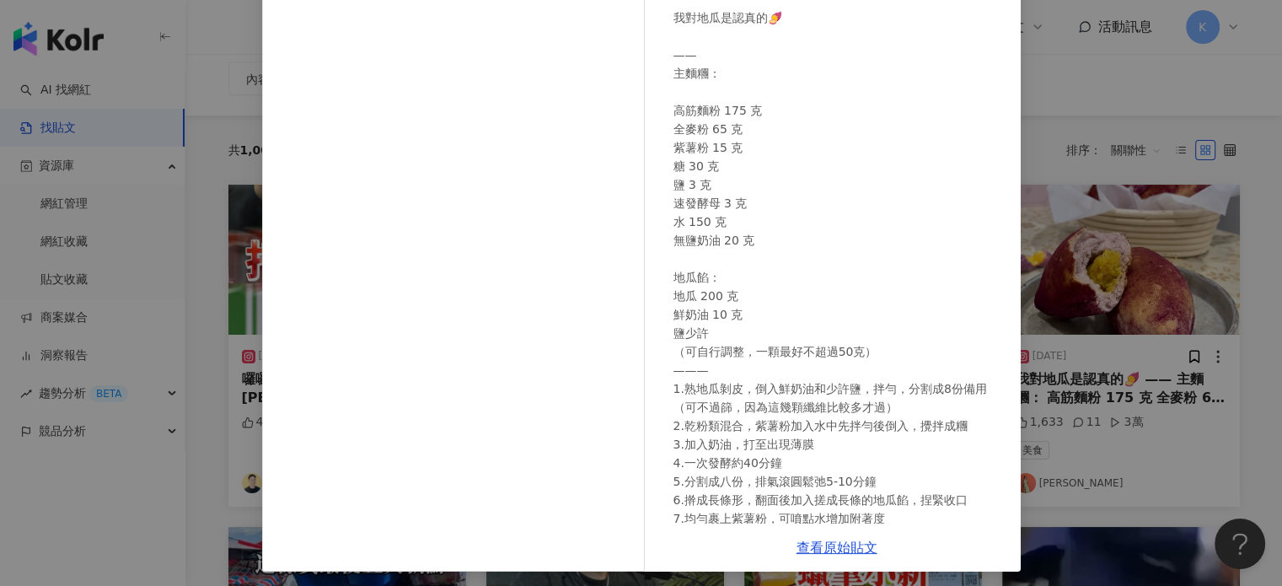
scroll to position [172, 0]
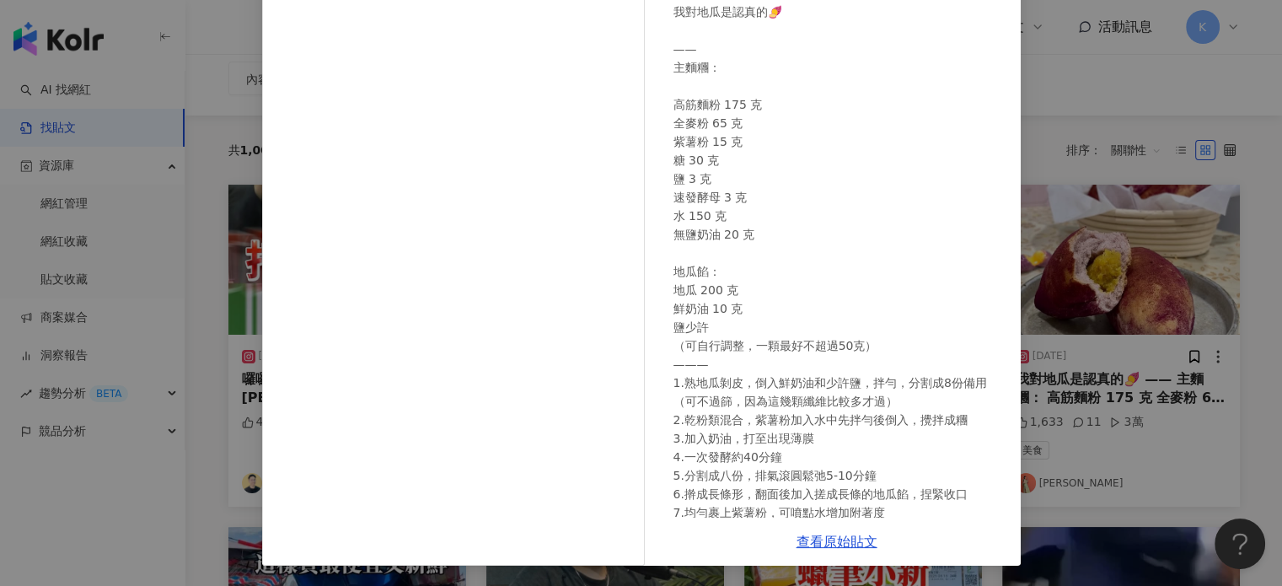
click at [1120, 370] on div "[PERSON_NAME] [DATE] 我對地瓜是認真的🍠 —— 主麵糰： 高筋麵粉 175 克 全麥粉 65 克 紫薯粉 15 克 糖 30 克 鹽 3 …" at bounding box center [641, 293] width 1282 height 586
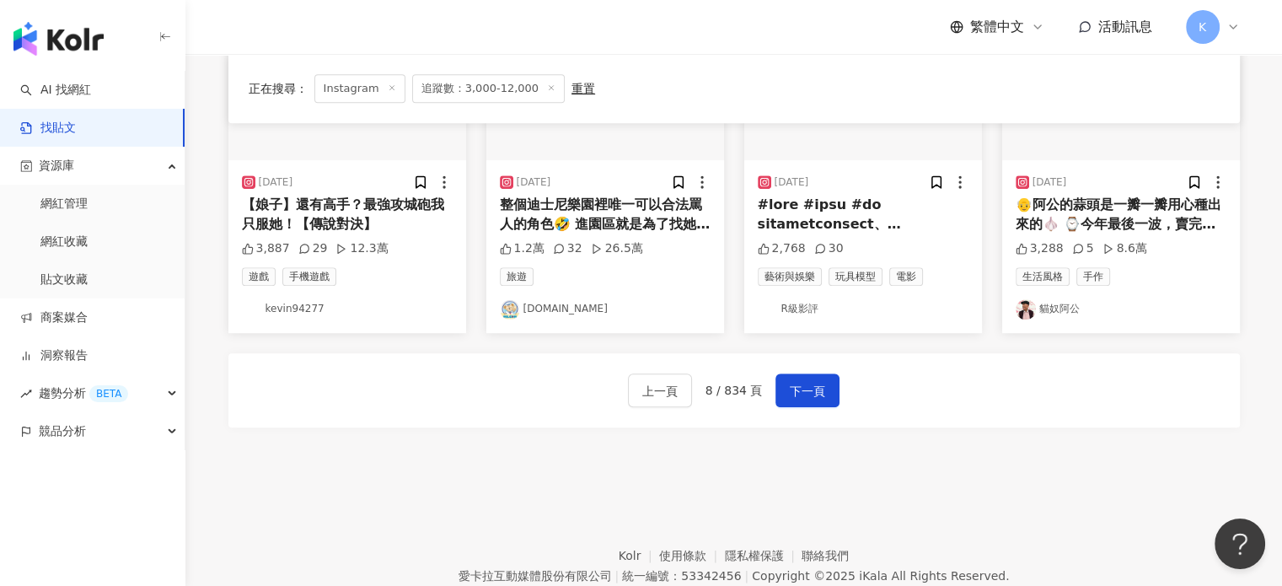
scroll to position [1032, 0]
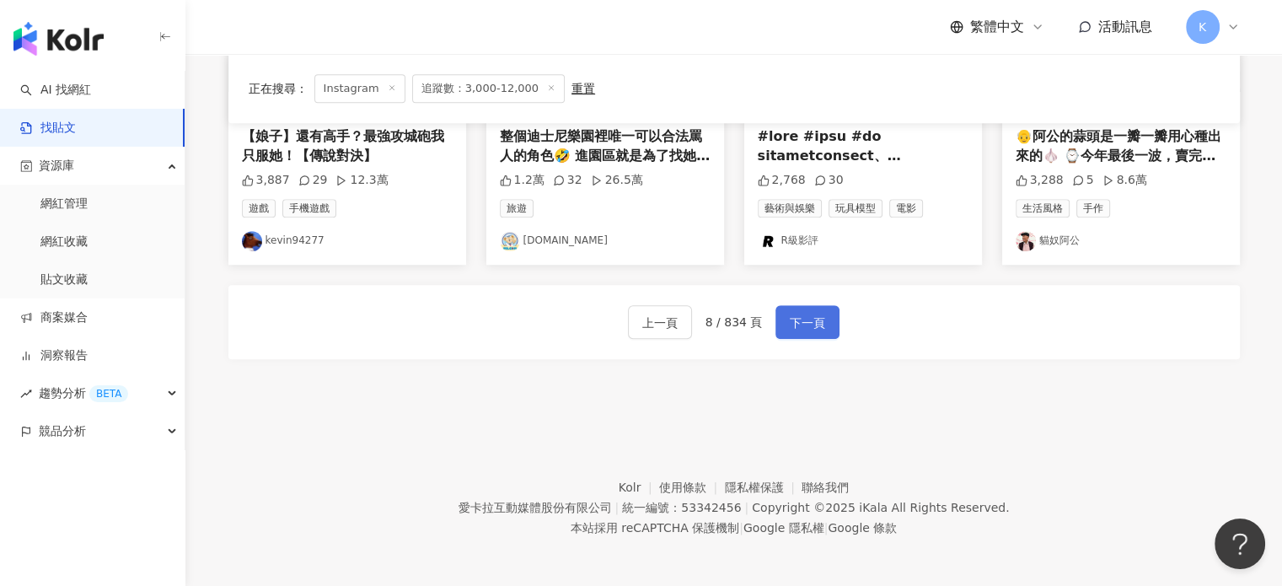
click at [826, 318] on button "下一頁" at bounding box center [807, 322] width 64 height 34
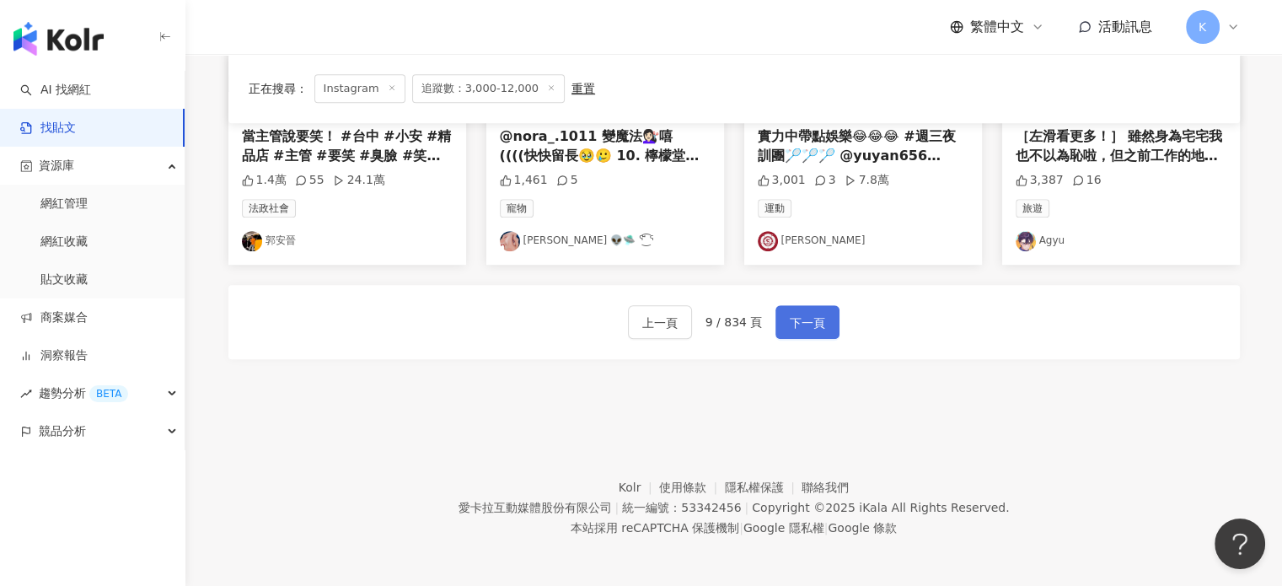
click at [806, 330] on button "下一頁" at bounding box center [807, 322] width 64 height 34
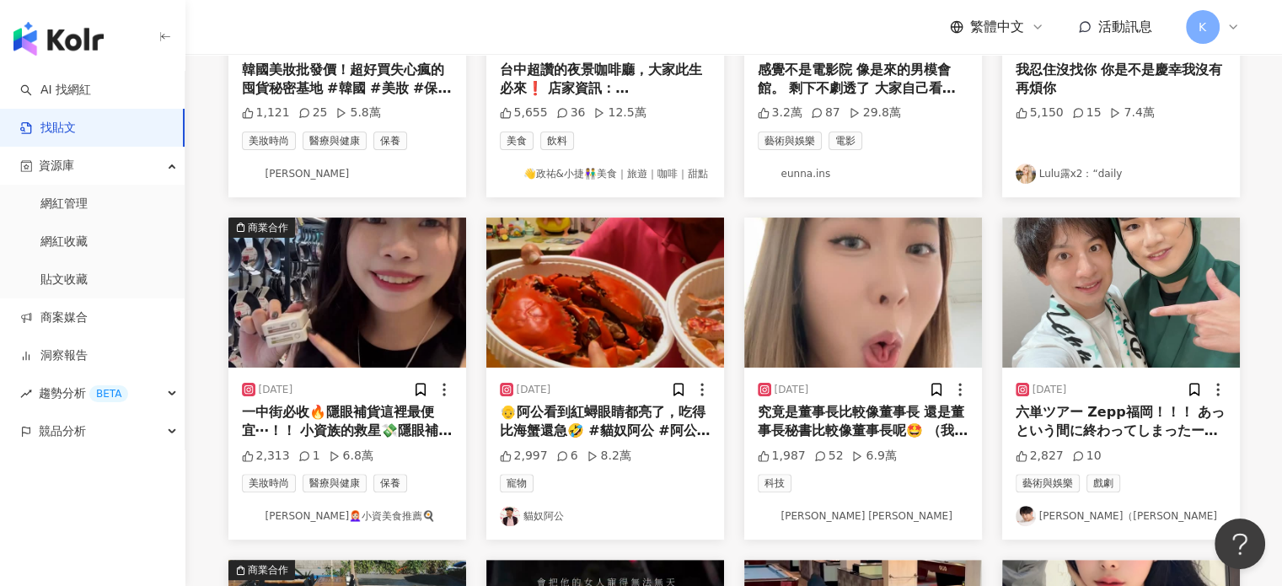
scroll to position [421, 0]
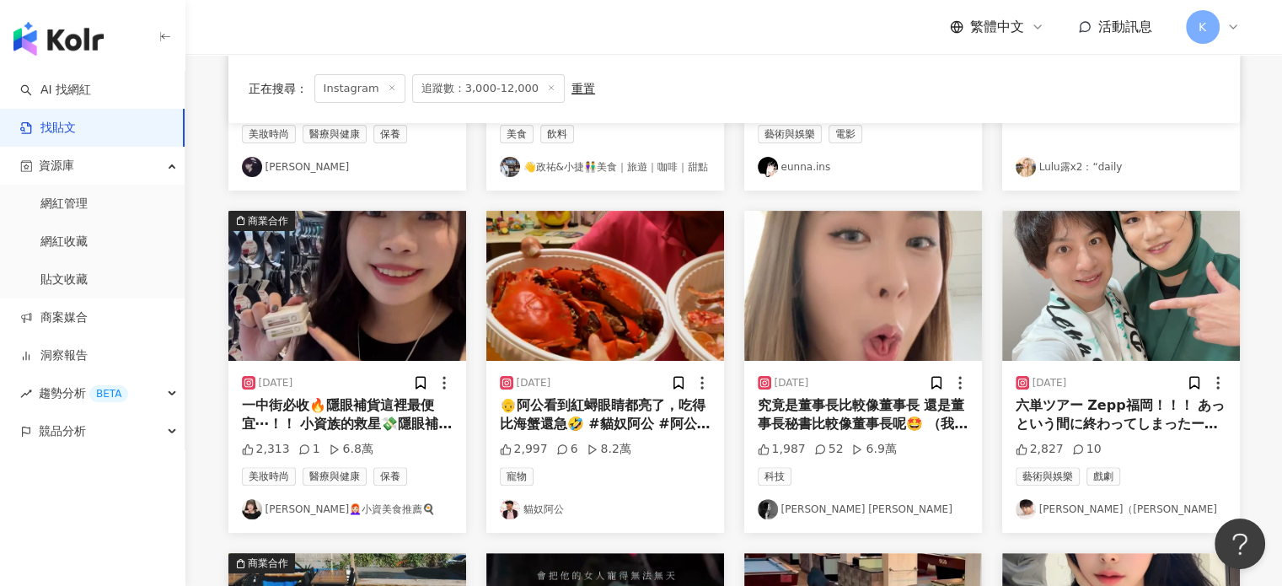
click at [397, 286] on img at bounding box center [347, 286] width 238 height 150
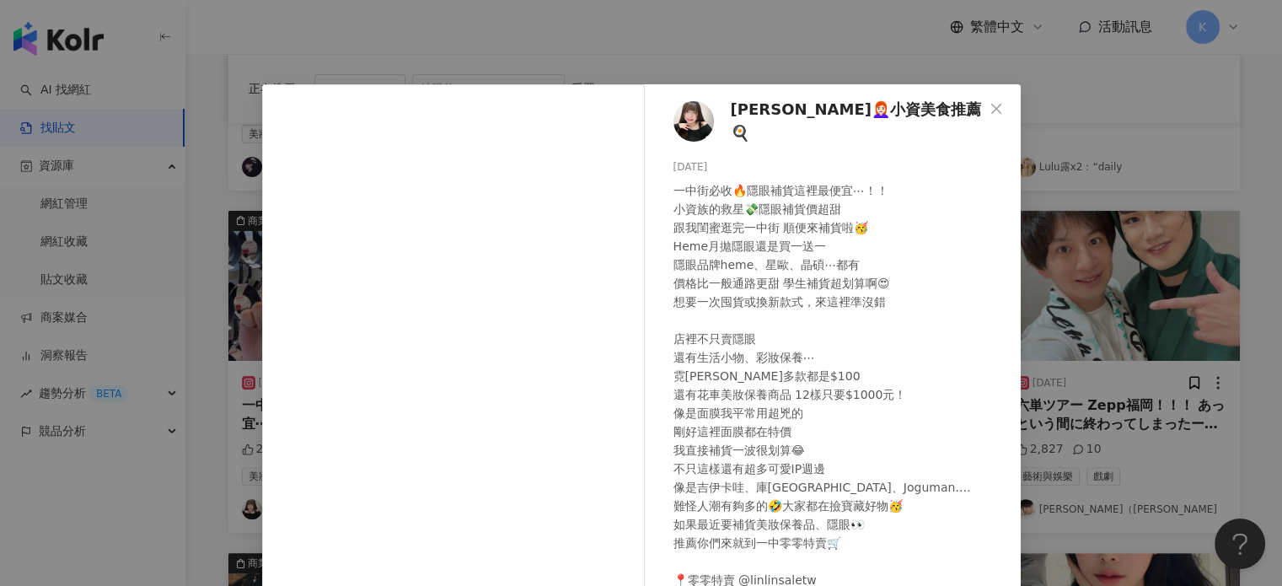
click at [1163, 231] on div "[PERSON_NAME]👩🏻‍🦰小資美食推薦🍳 [DATE] 2,313 1 6.8萬 查看原始貼文" at bounding box center [641, 293] width 1282 height 586
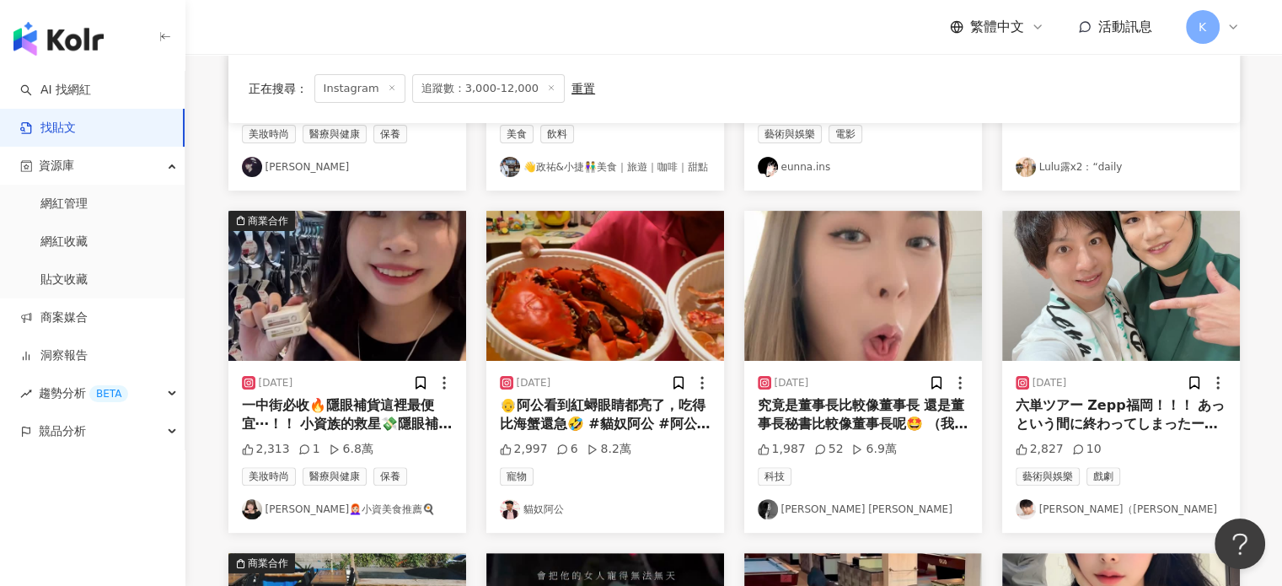
click at [886, 293] on img at bounding box center [863, 286] width 238 height 150
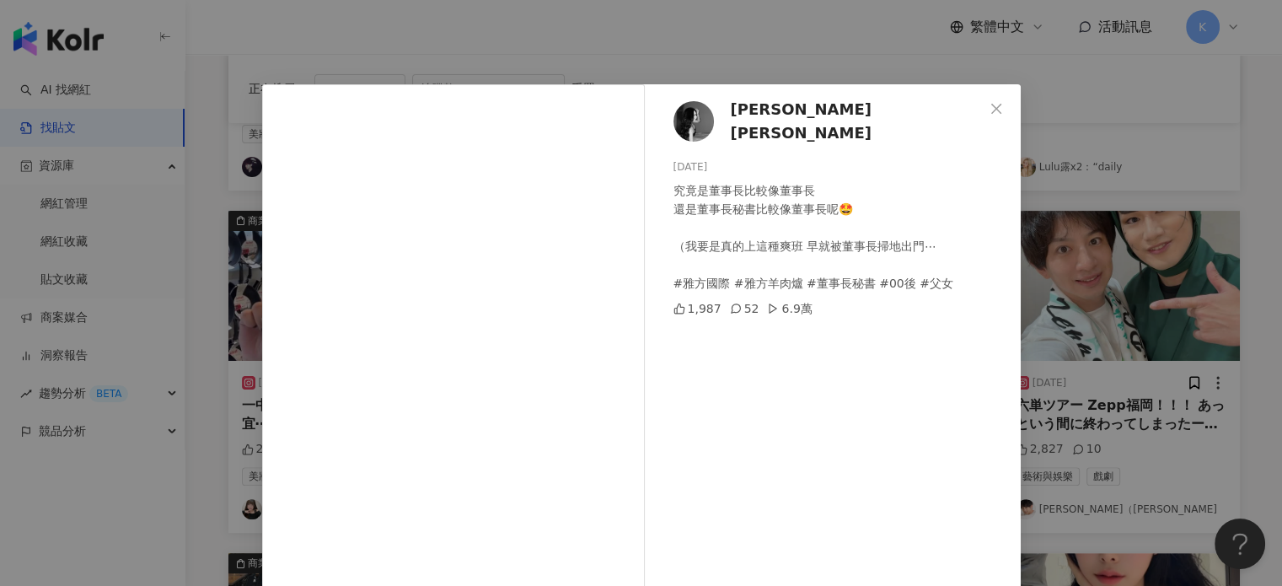
click at [1193, 141] on div "[PERSON_NAME] [PERSON_NAME] [DATE] 究竟是董事長比較像董事長 還是董事長秘書比較像董事長呢🤩 （我要是真的上這種爽班 早就被…" at bounding box center [641, 293] width 1282 height 586
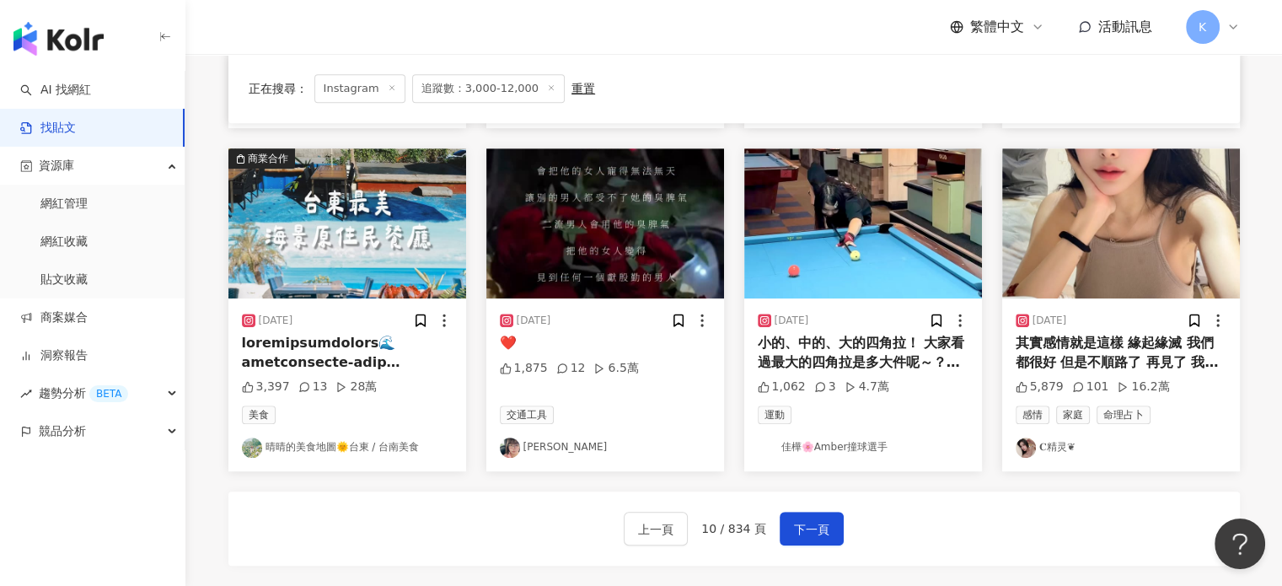
scroll to position [927, 0]
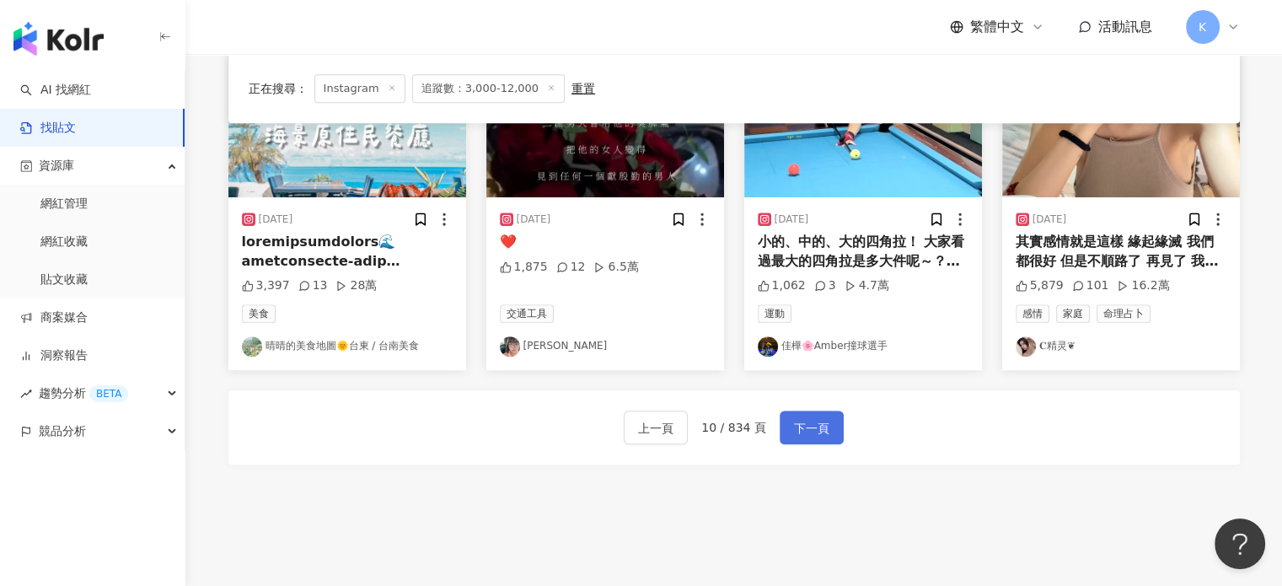
click at [836, 426] on button "下一頁" at bounding box center [811, 427] width 64 height 34
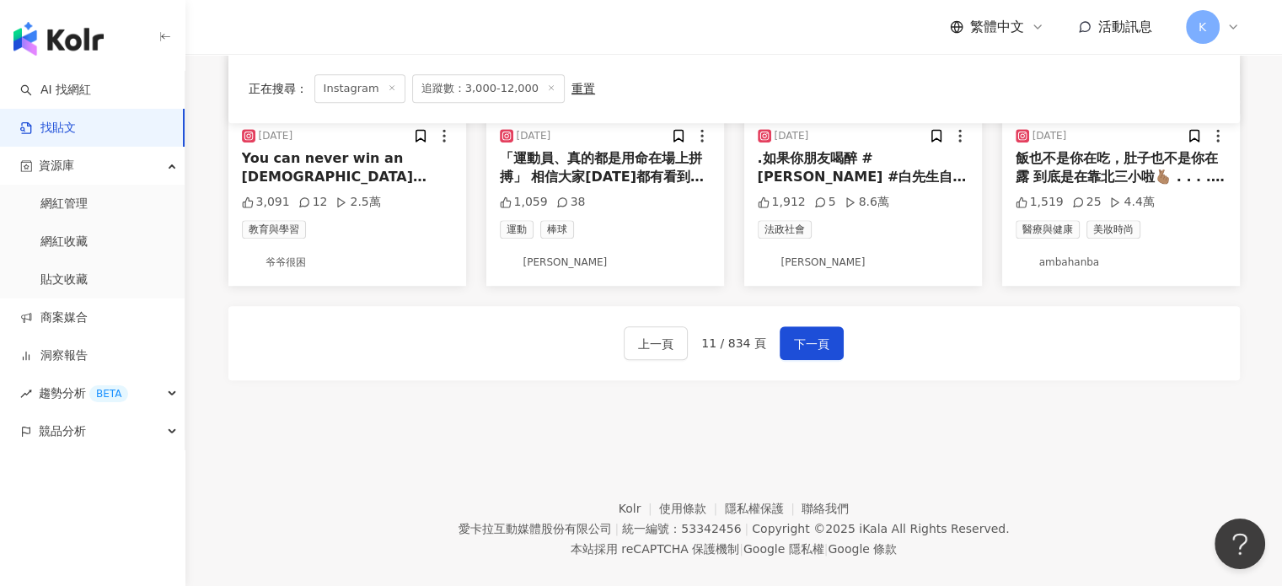
scroll to position [1041, 0]
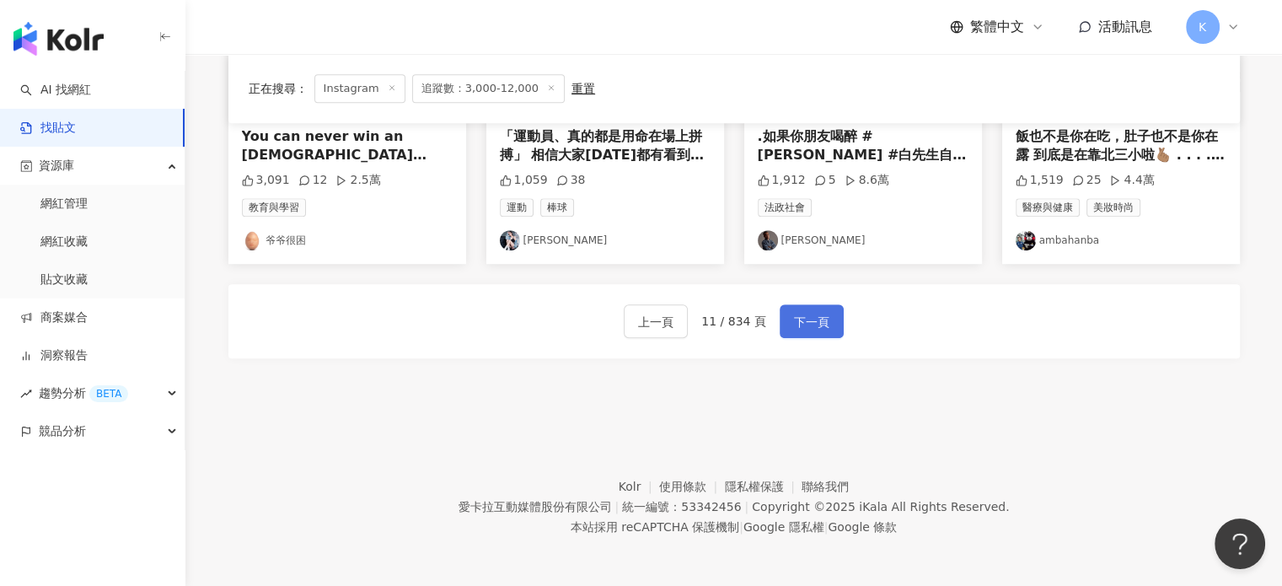
click at [802, 313] on span "下一頁" at bounding box center [811, 322] width 35 height 20
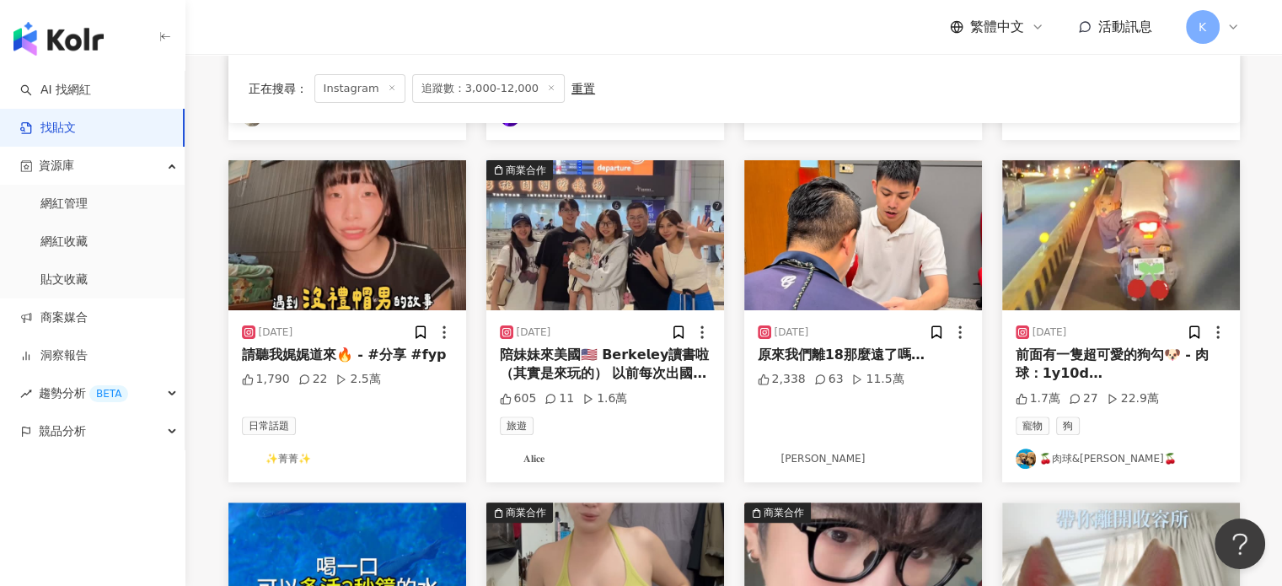
scroll to position [442, 0]
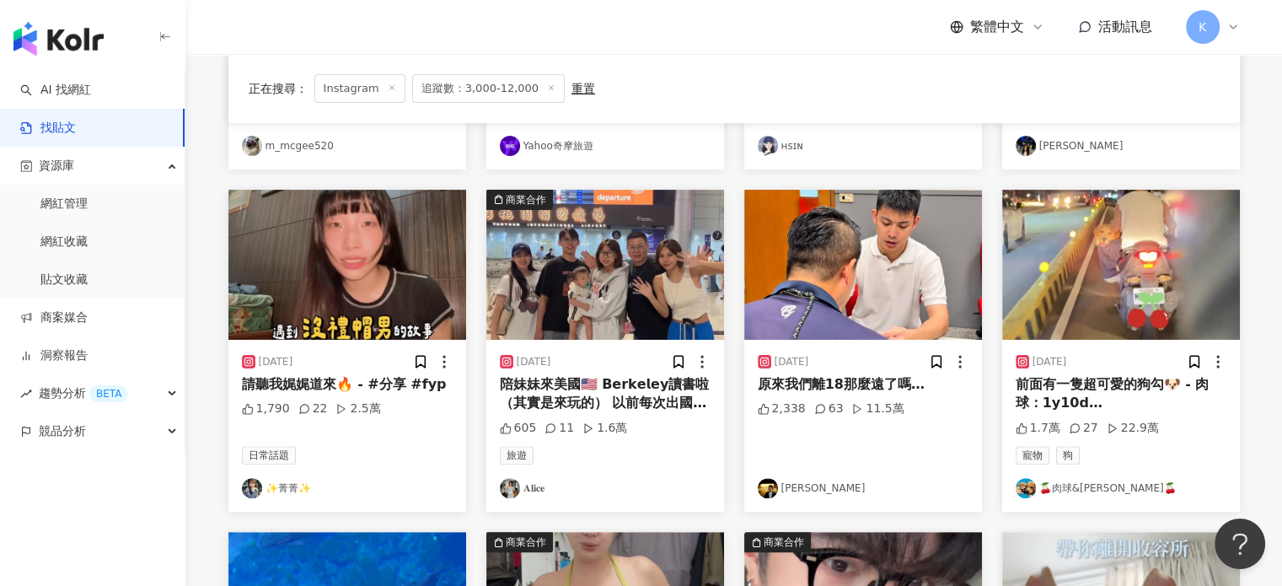
click at [570, 298] on img at bounding box center [605, 265] width 238 height 150
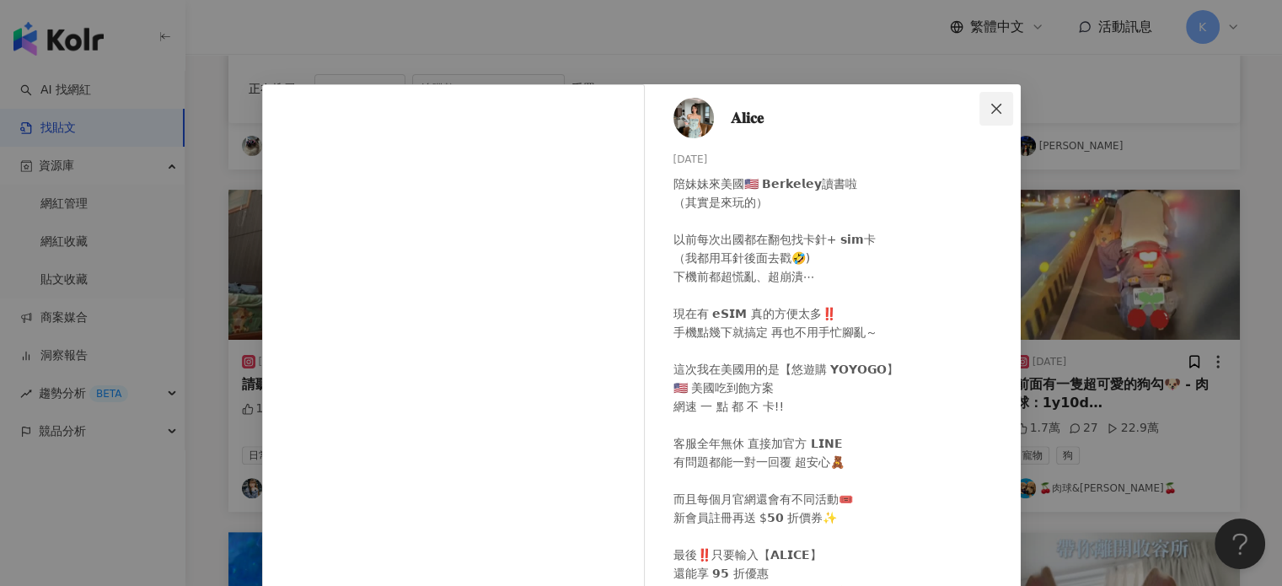
click at [991, 102] on icon "close" at bounding box center [995, 108] width 13 height 13
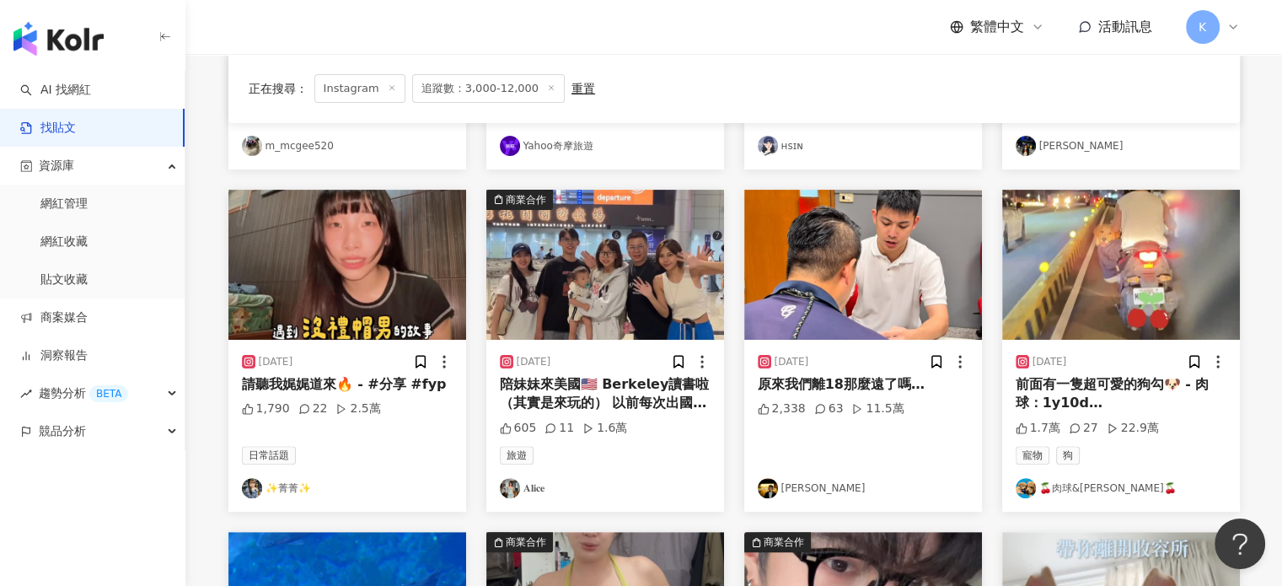
scroll to position [1032, 0]
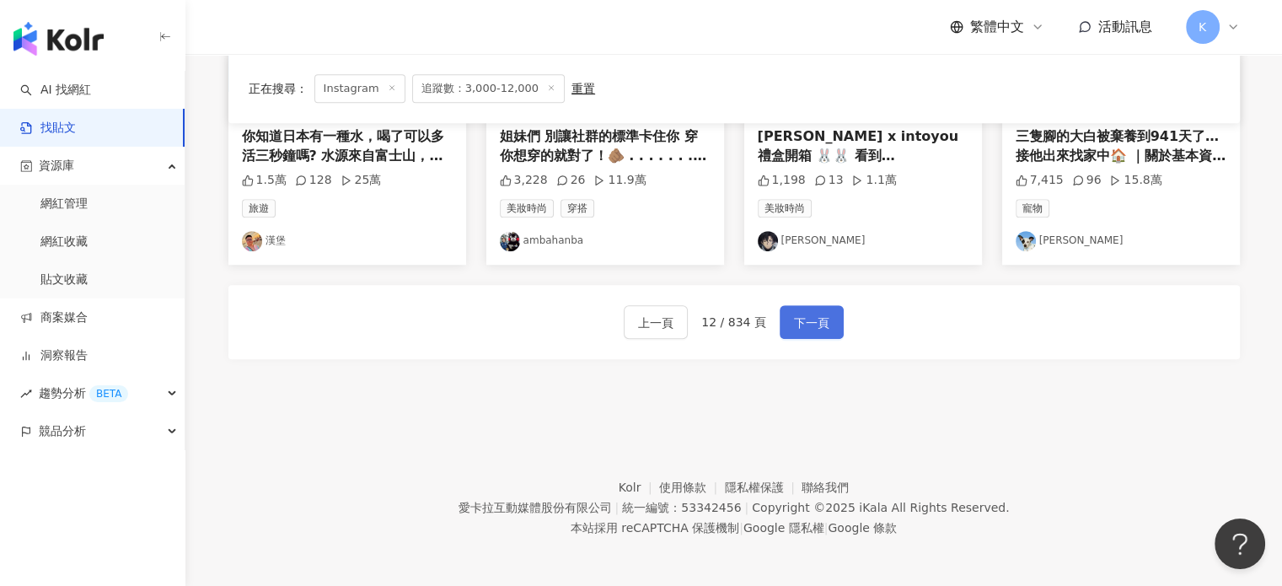
click at [801, 313] on span "下一頁" at bounding box center [811, 323] width 35 height 20
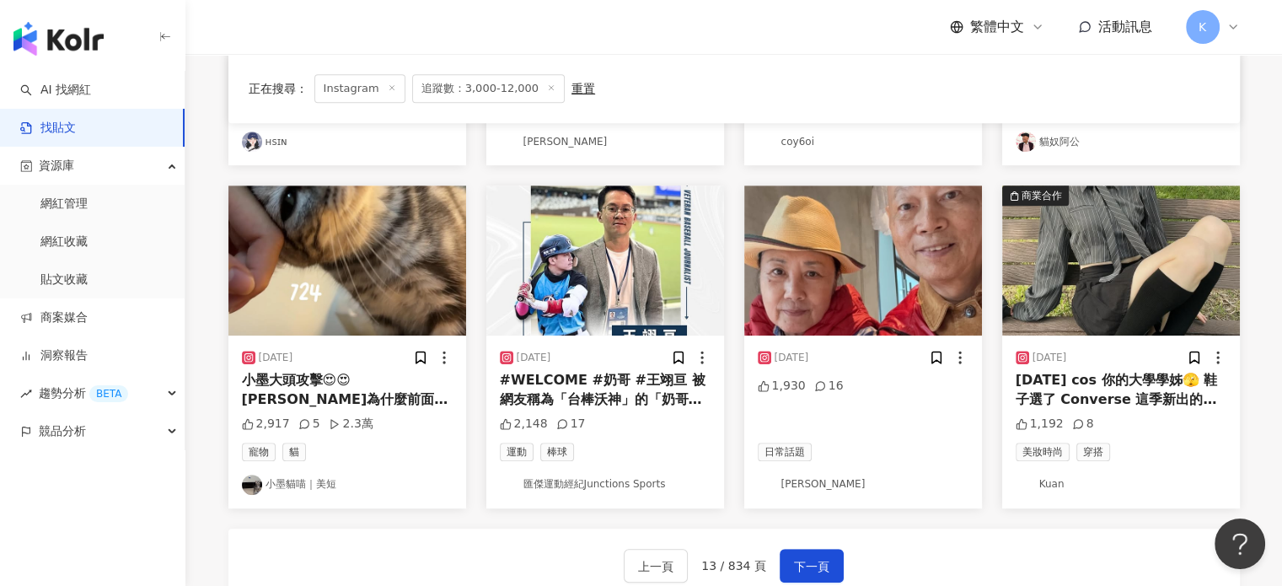
scroll to position [864, 0]
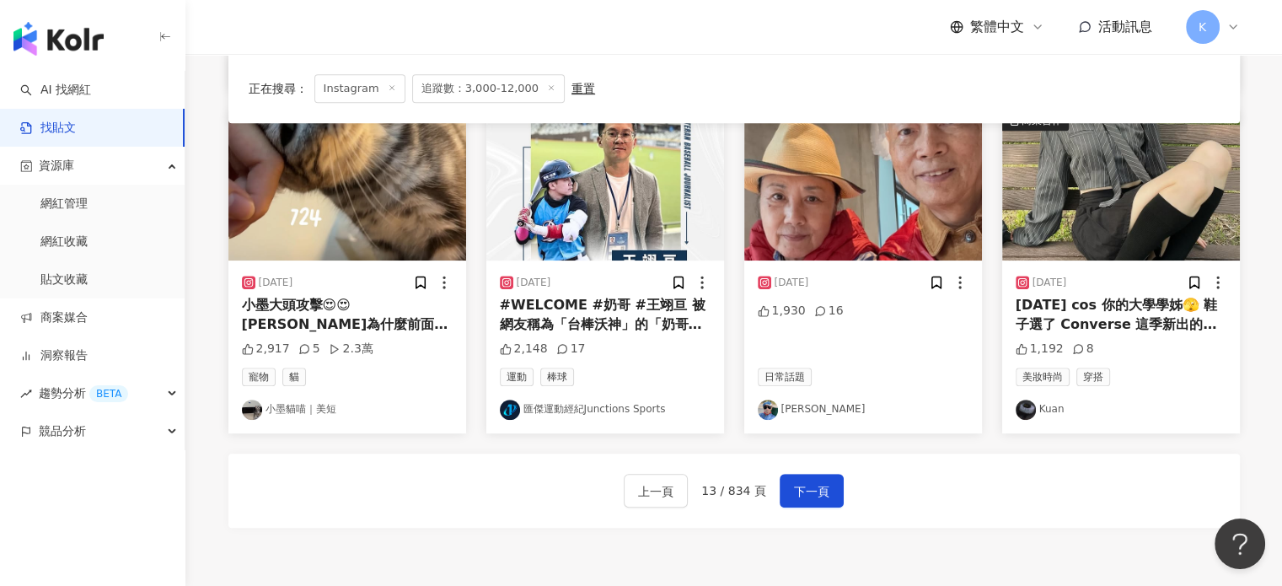
click at [1149, 260] on div "[DATE] [DATE] cos 你的大學學姊🫣 鞋子選了 Converse 這季新出的 Run Star Legacy CX 黑色厚底鞋，帆布拼接亮面皮革…" at bounding box center [1121, 346] width 238 height 172
click at [1132, 205] on img at bounding box center [1121, 185] width 238 height 150
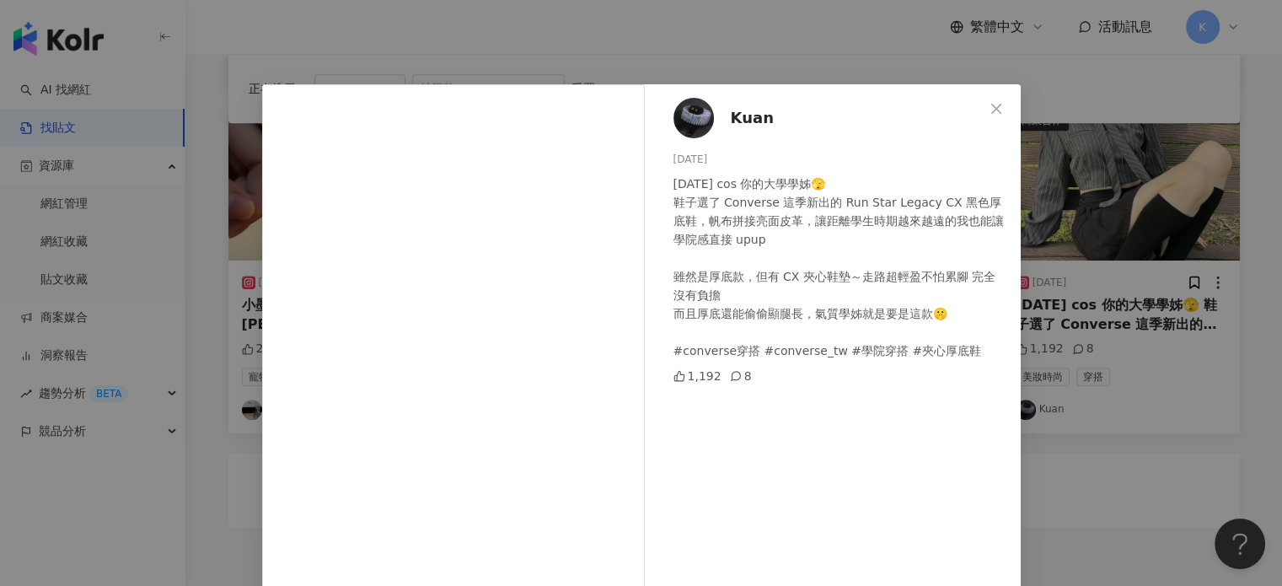
click at [1219, 120] on div "Kuan [DATE] [DATE] cos 你的大學學姊🫣 鞋子選了 Converse 這季新出的 Run Star Legacy CX 黑色厚底鞋，帆布拼…" at bounding box center [641, 293] width 1282 height 586
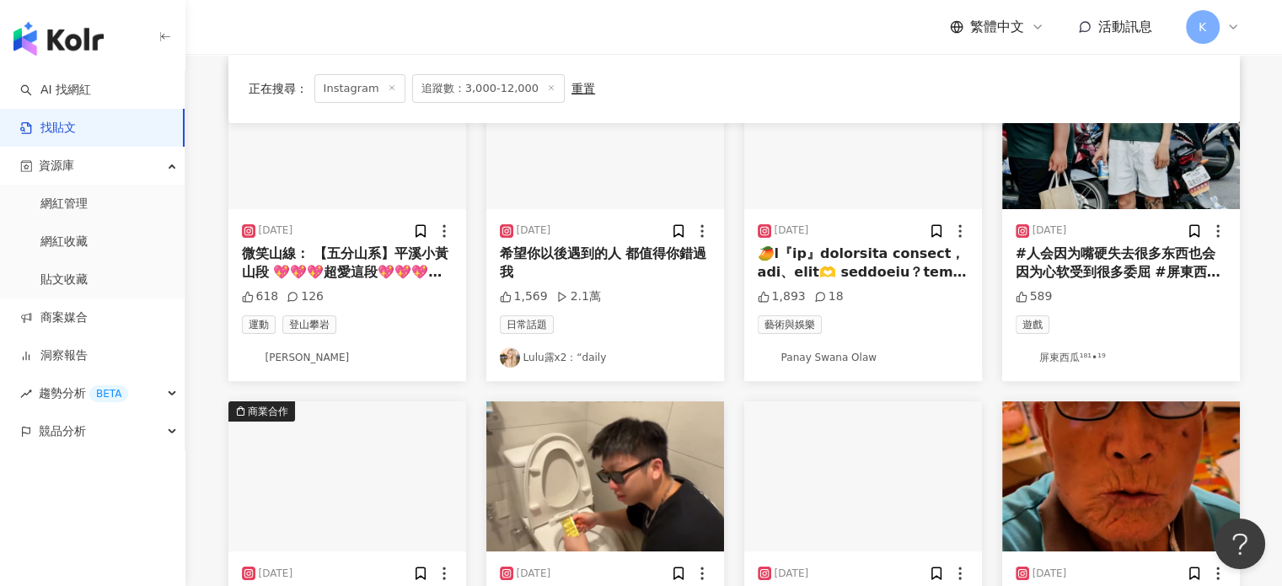
scroll to position [190, 0]
